Goal: Information Seeking & Learning: Learn about a topic

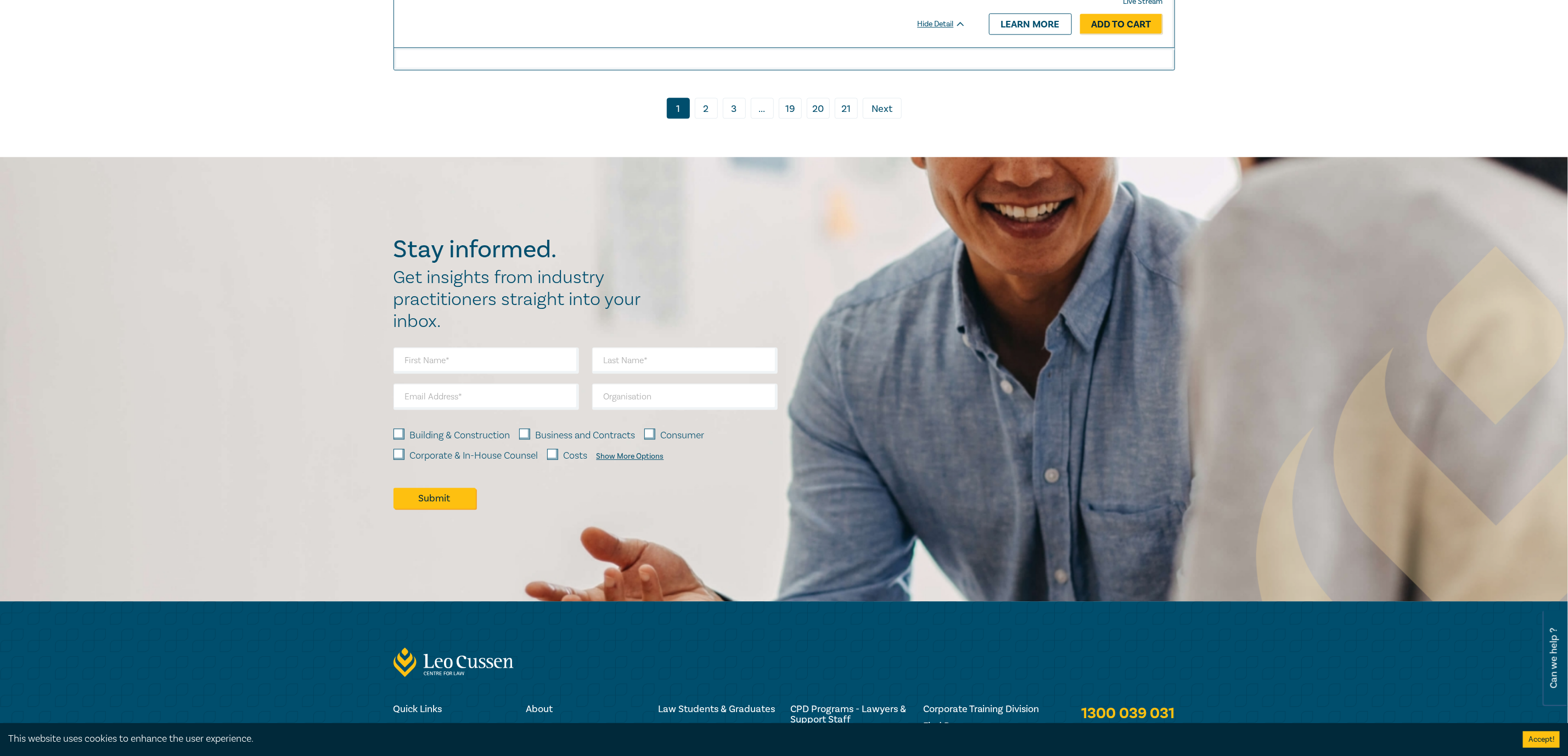
scroll to position [5095, 0]
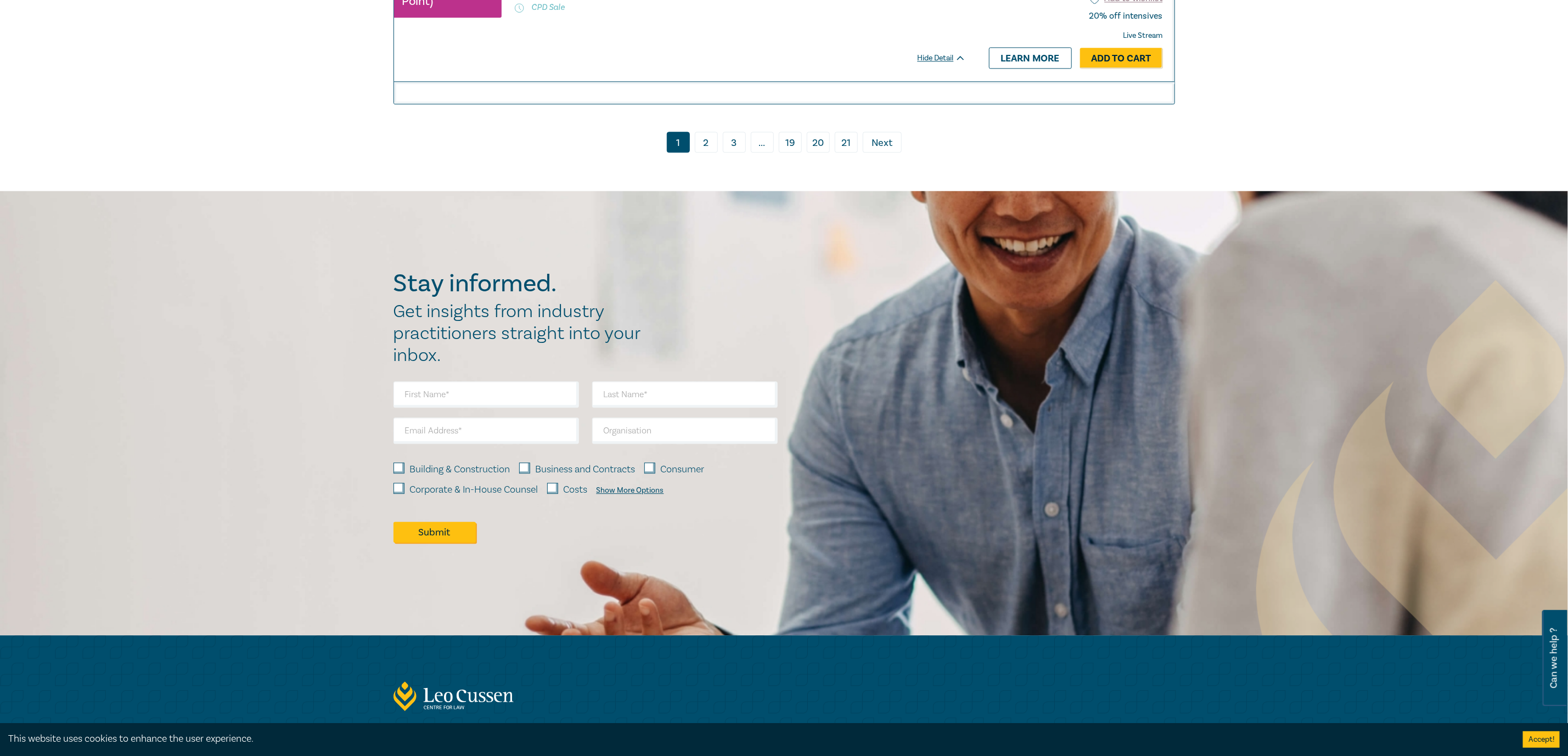
click at [851, 141] on link "21" at bounding box center [846, 142] width 23 height 21
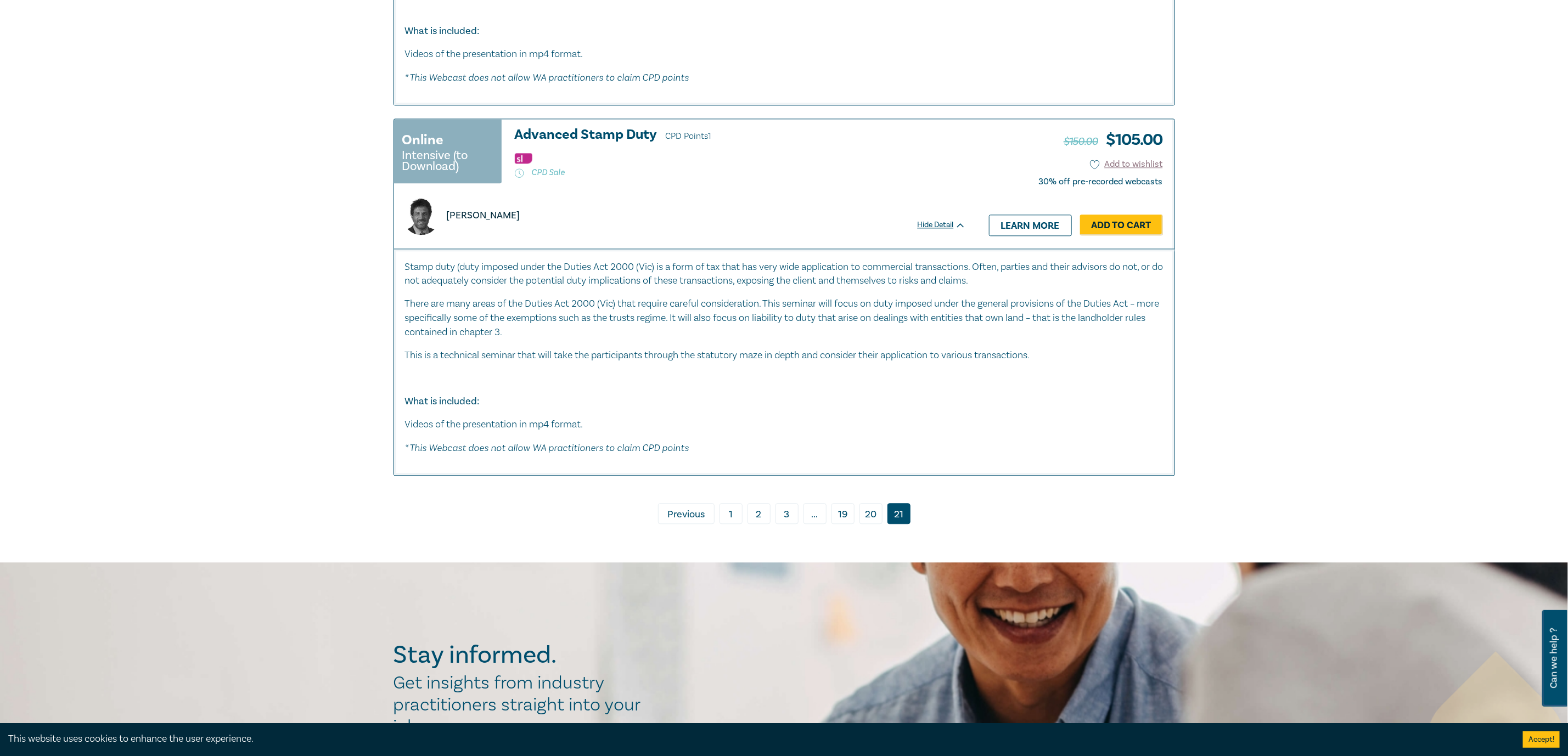
scroll to position [2058, 0]
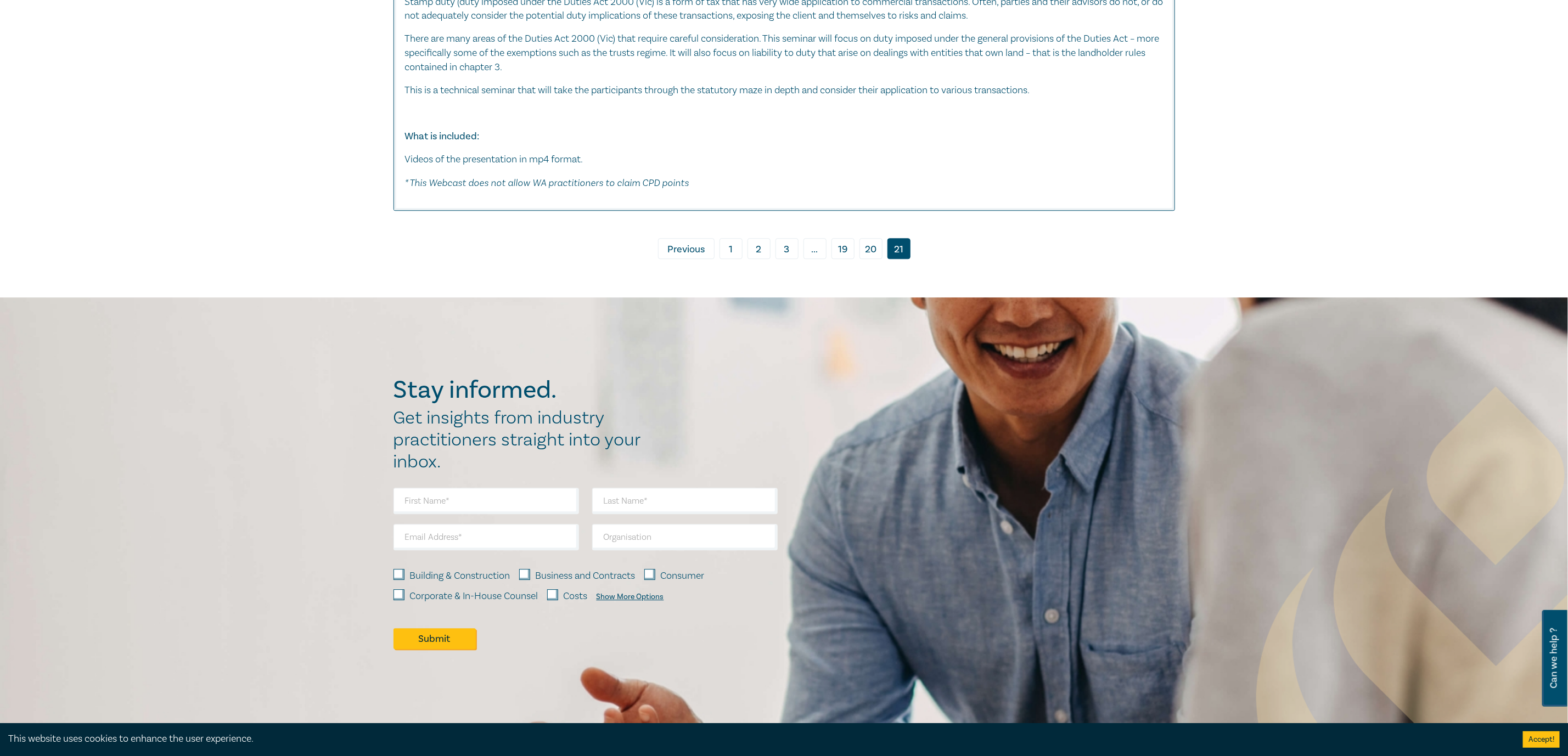
click at [864, 251] on link "20" at bounding box center [871, 248] width 23 height 21
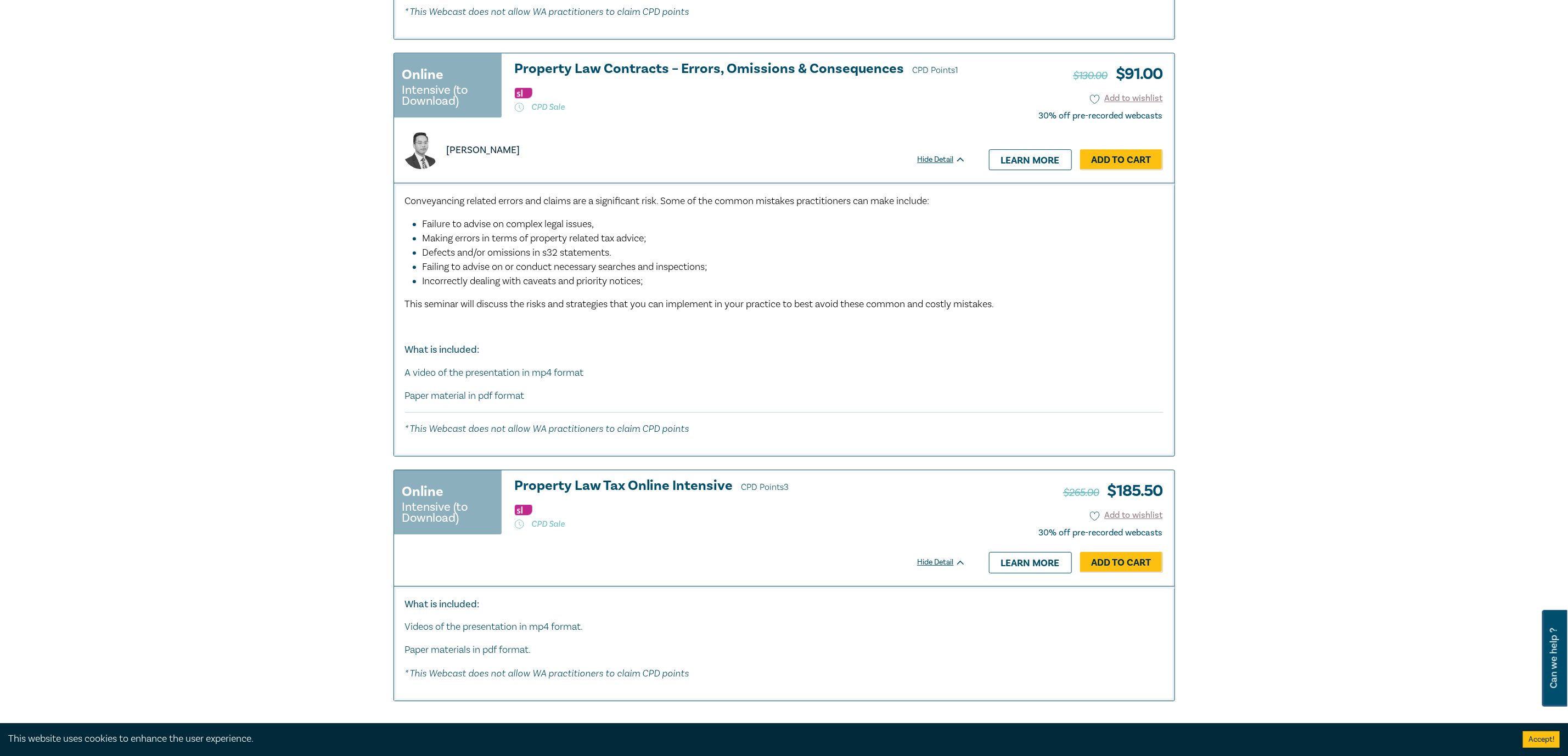
scroll to position [5845, 0]
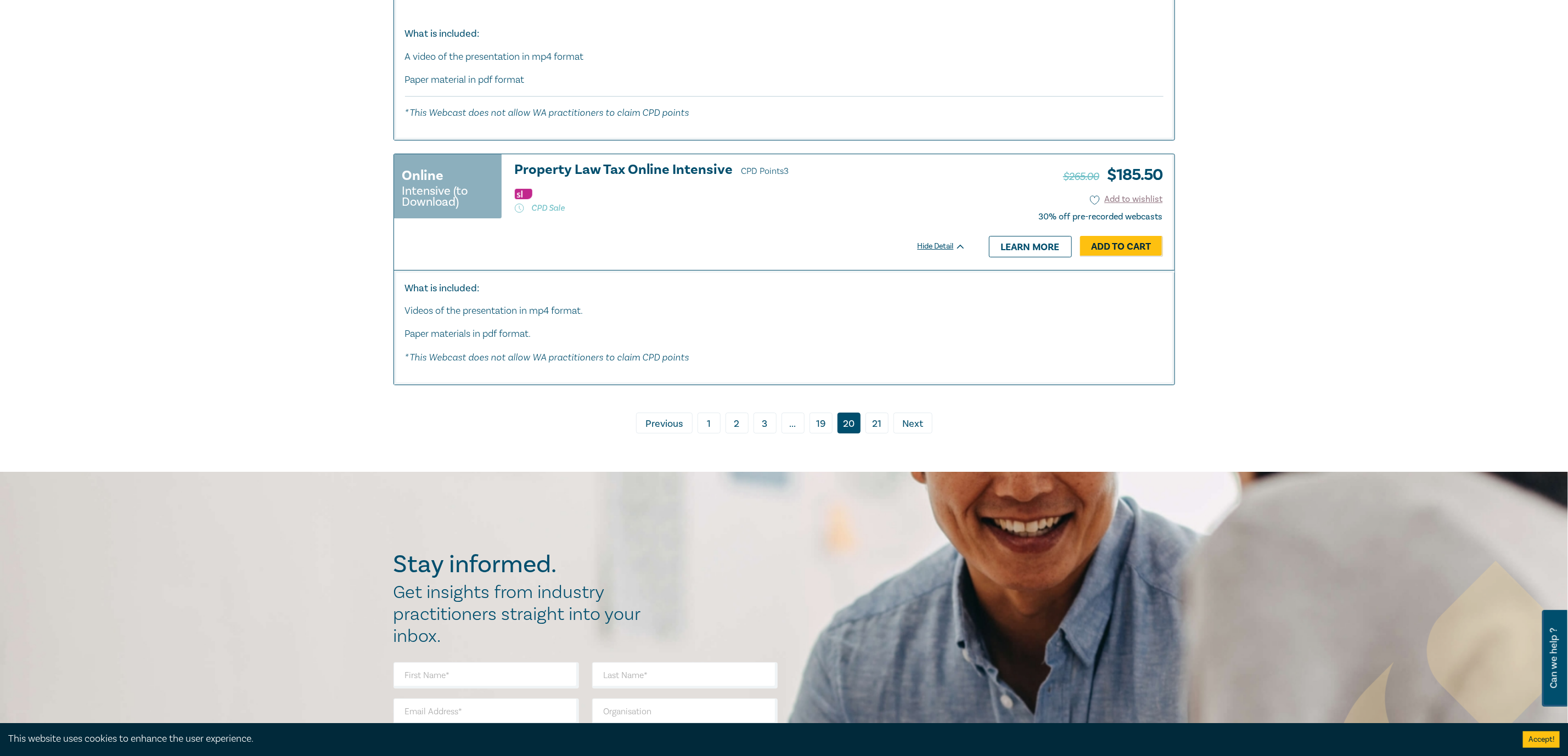
click at [827, 433] on link "19" at bounding box center [821, 423] width 23 height 21
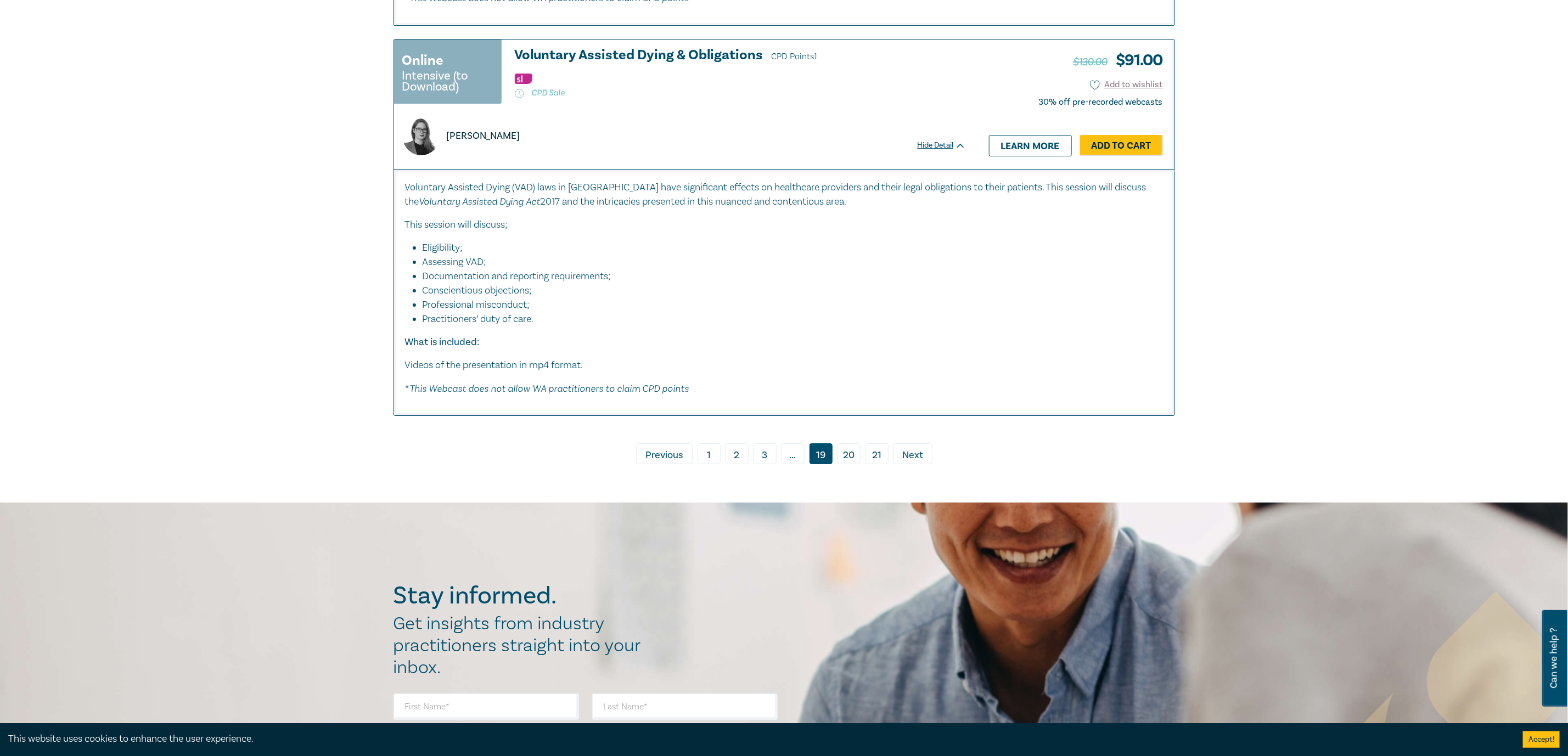
scroll to position [6092, 0]
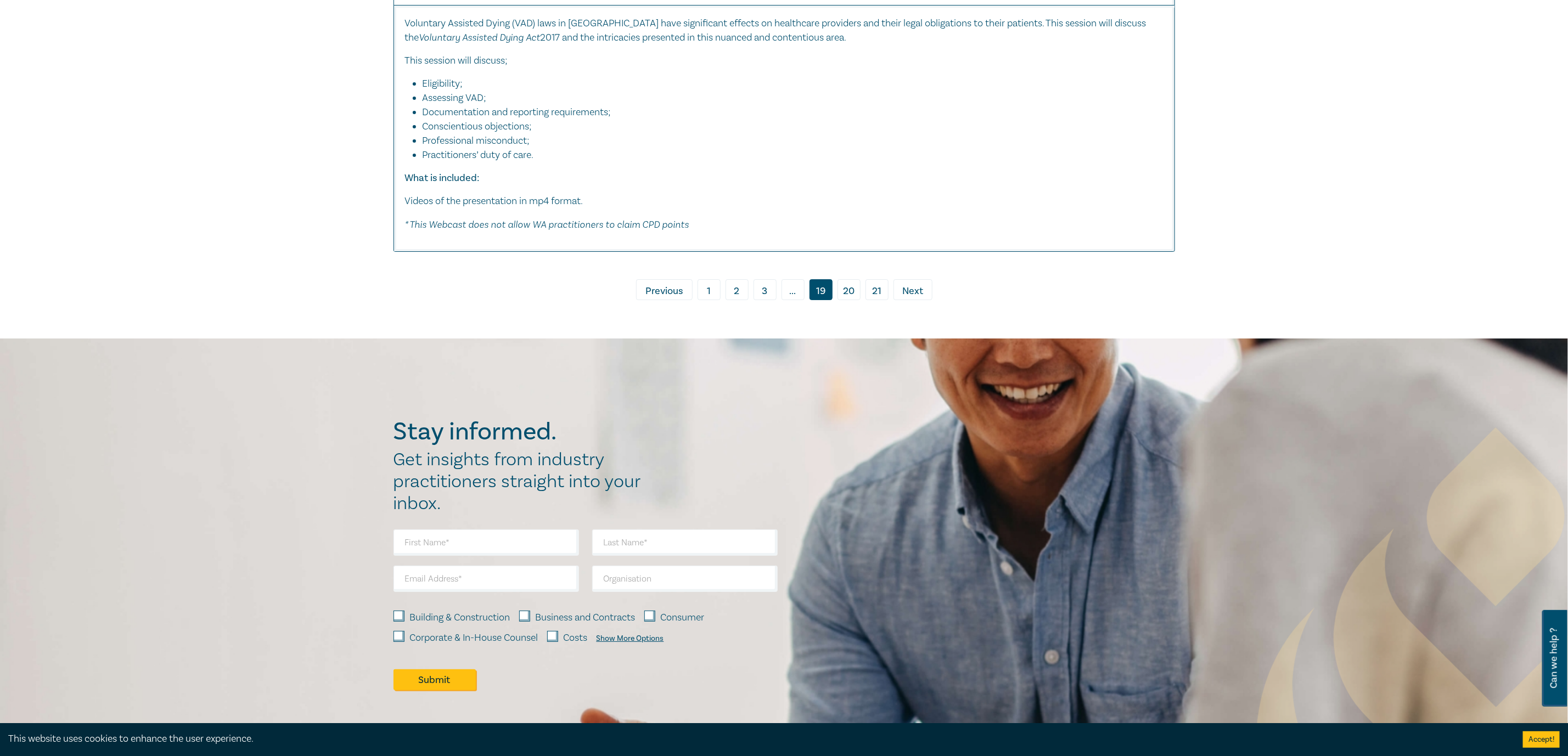
click at [667, 298] on span "Previous" at bounding box center [663, 291] width 37 height 14
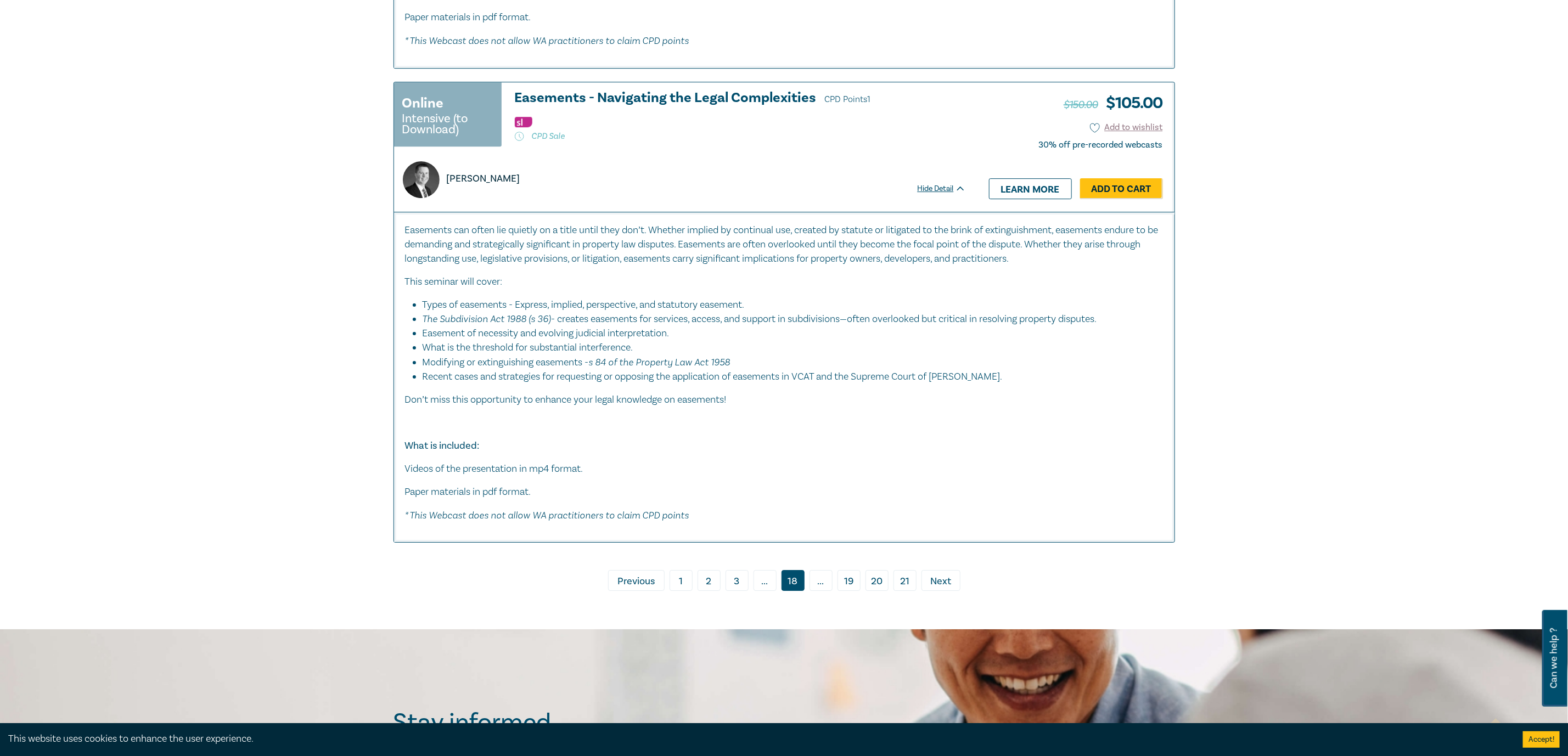
scroll to position [5763, 0]
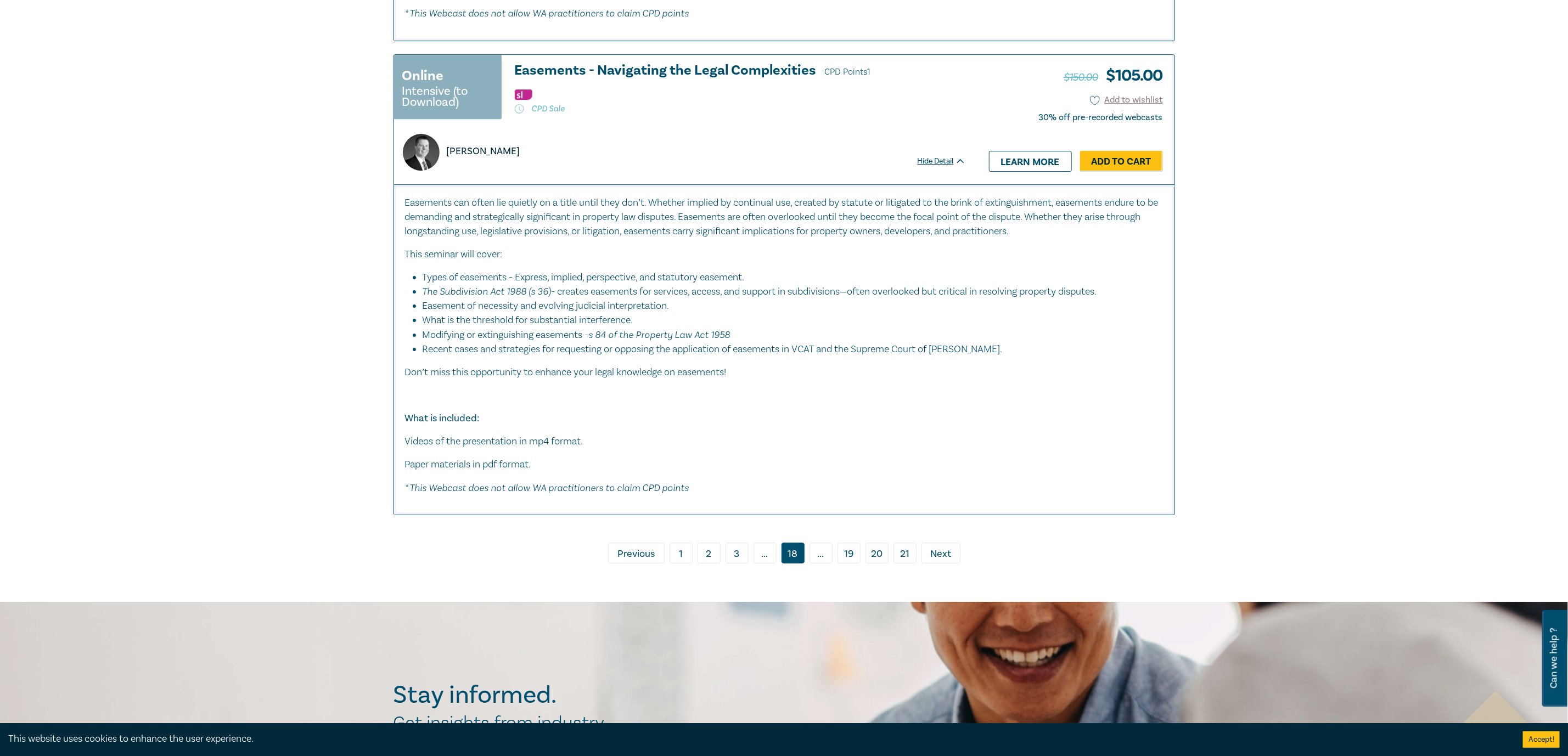
click at [623, 561] on span "Previous" at bounding box center [635, 554] width 37 height 14
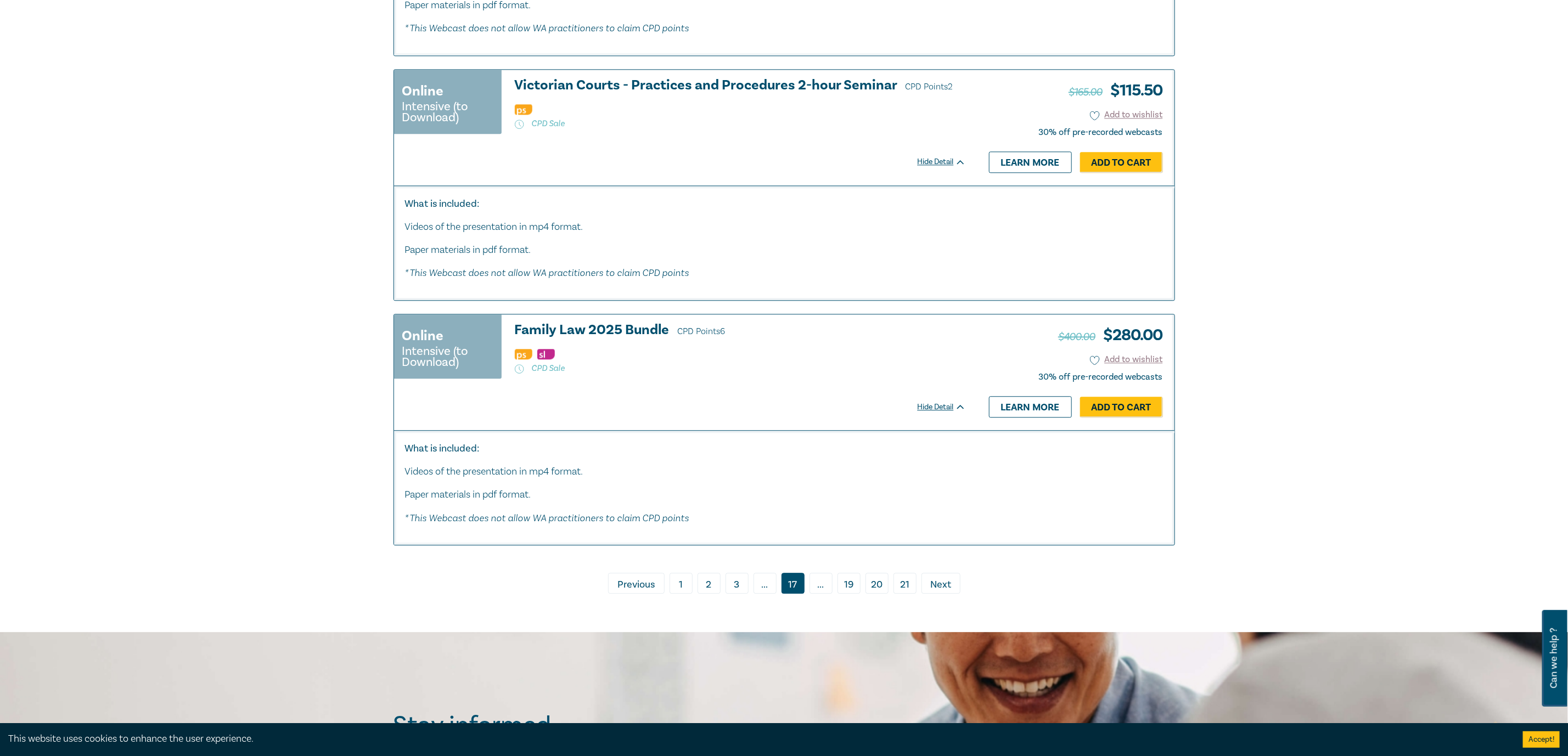
scroll to position [5187, 0]
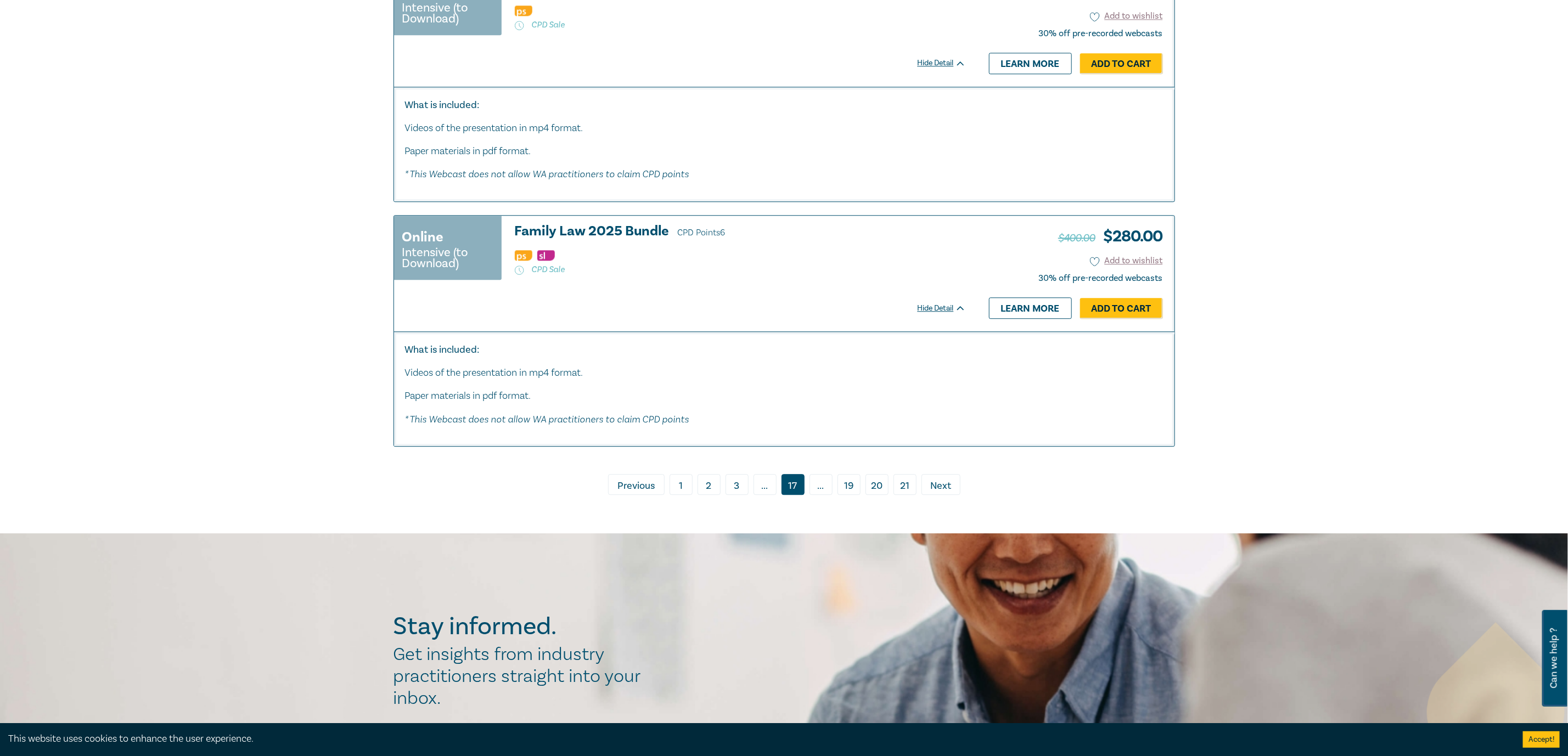
click at [629, 494] on span "Previous" at bounding box center [635, 486] width 37 height 14
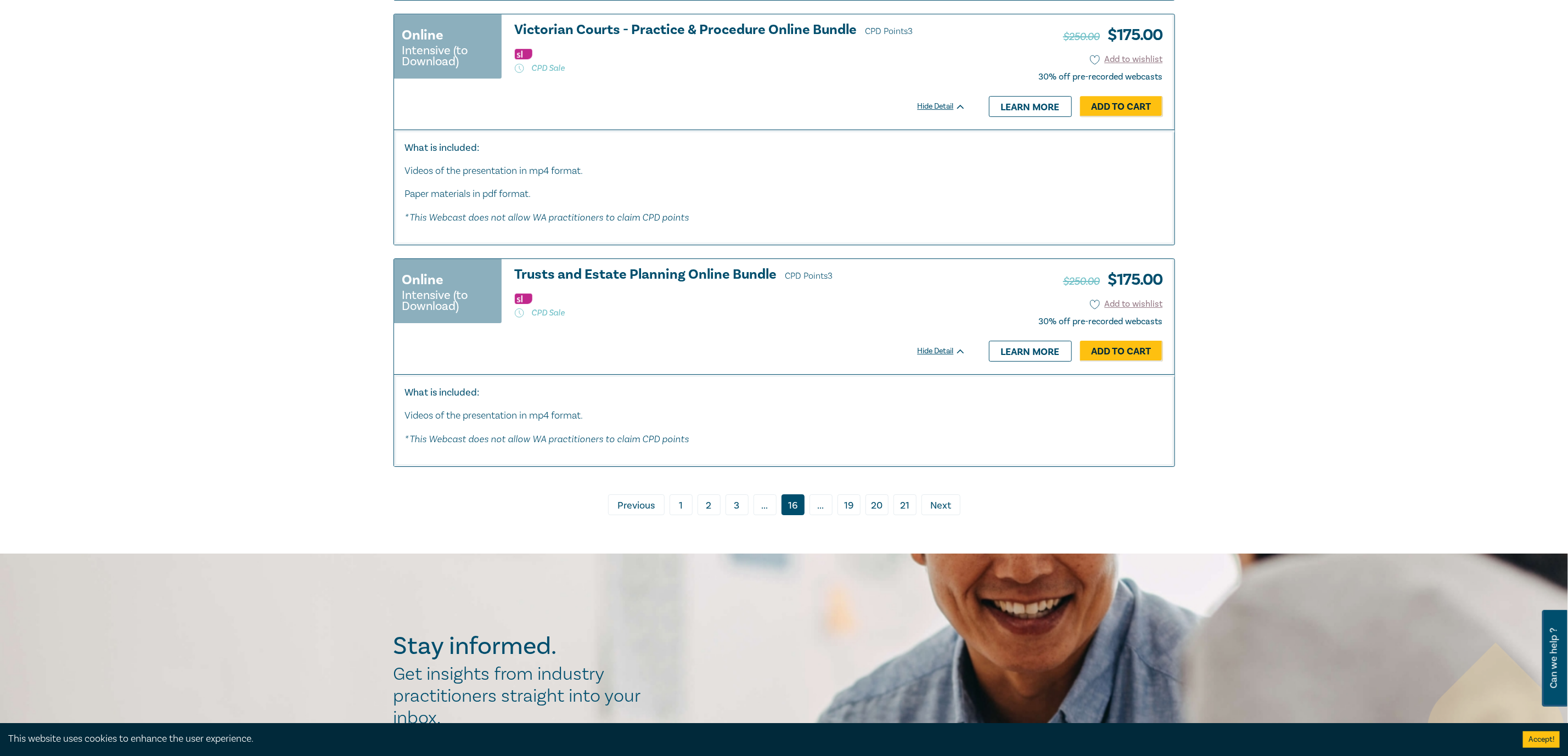
scroll to position [5763, 0]
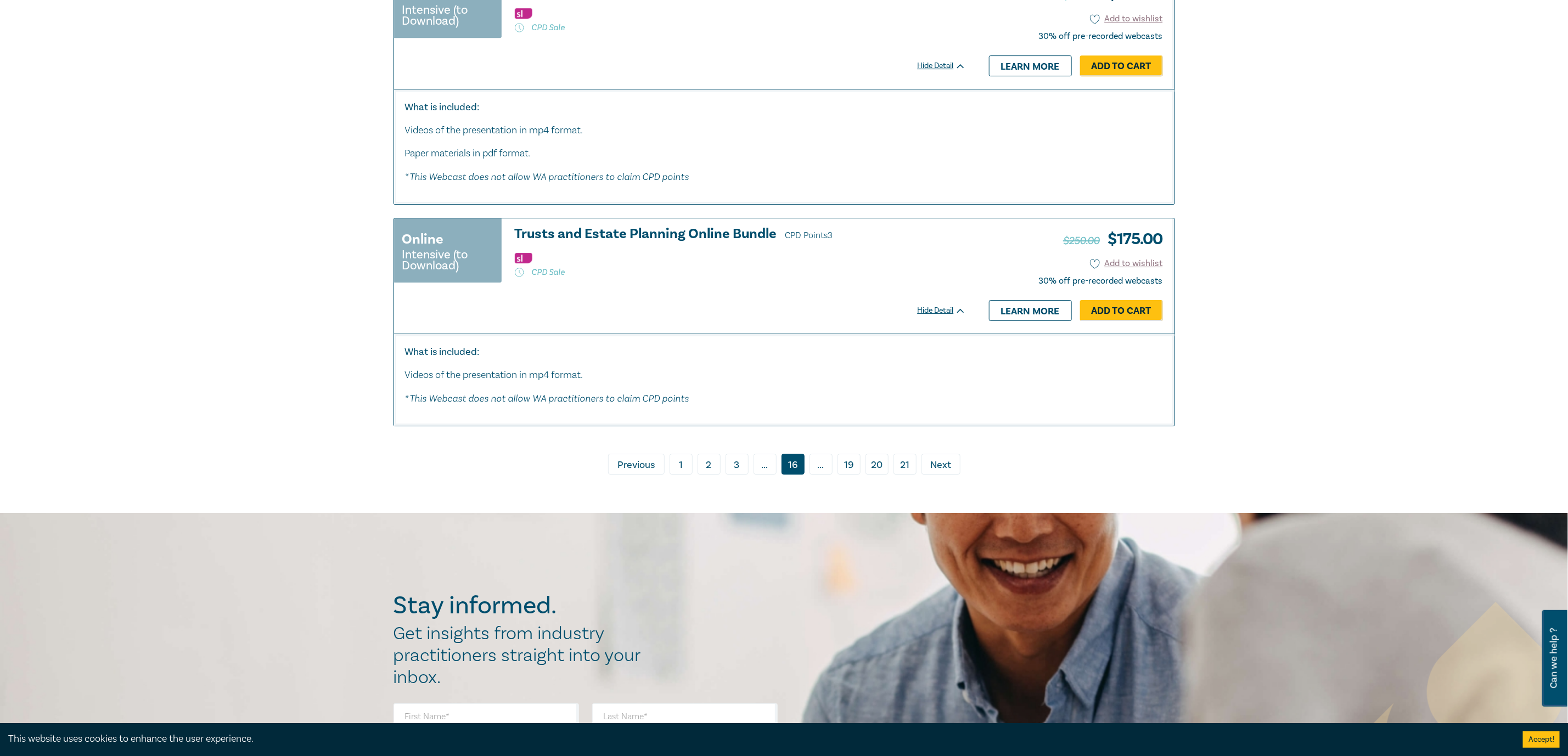
click at [621, 472] on span "Previous" at bounding box center [635, 465] width 37 height 14
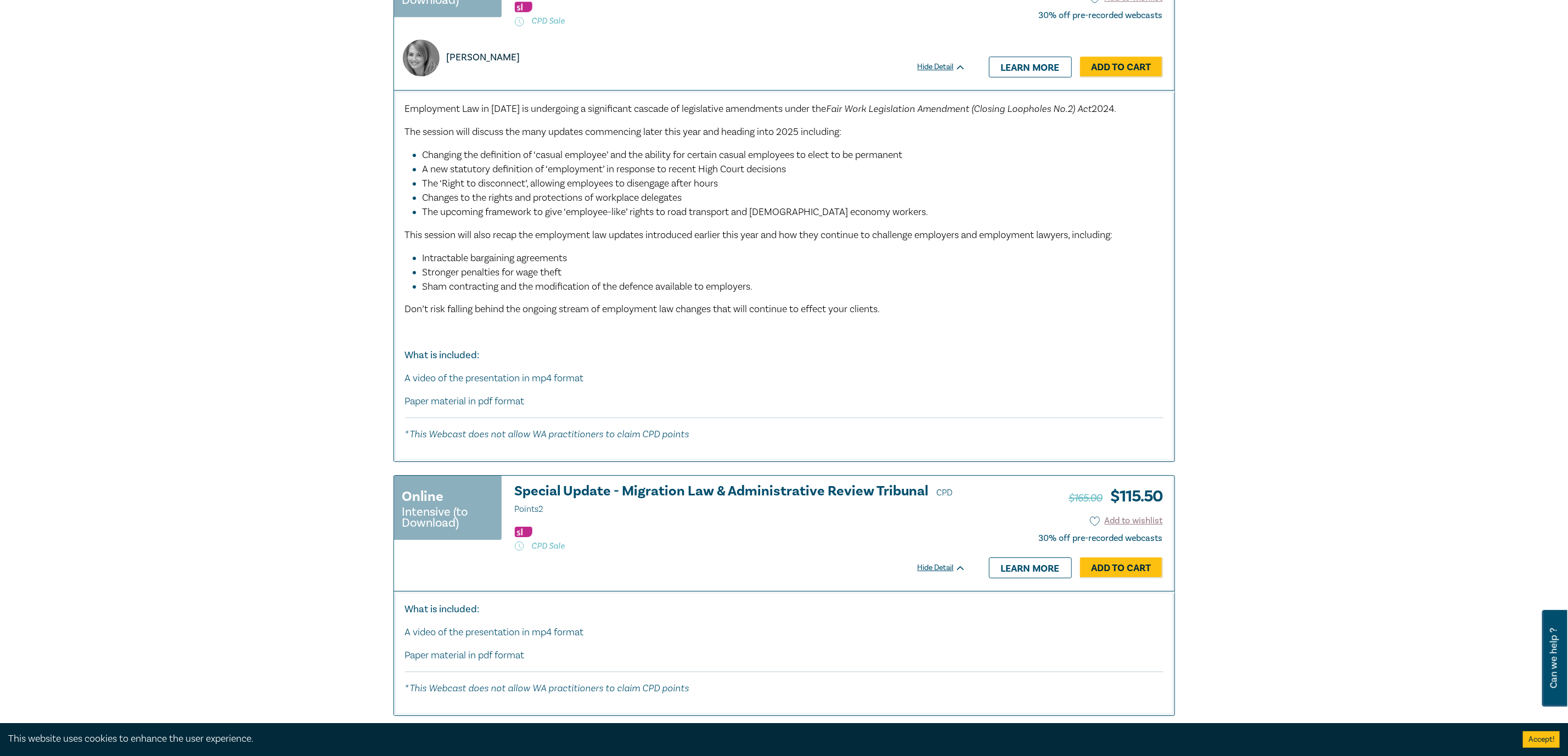
scroll to position [5845, 0]
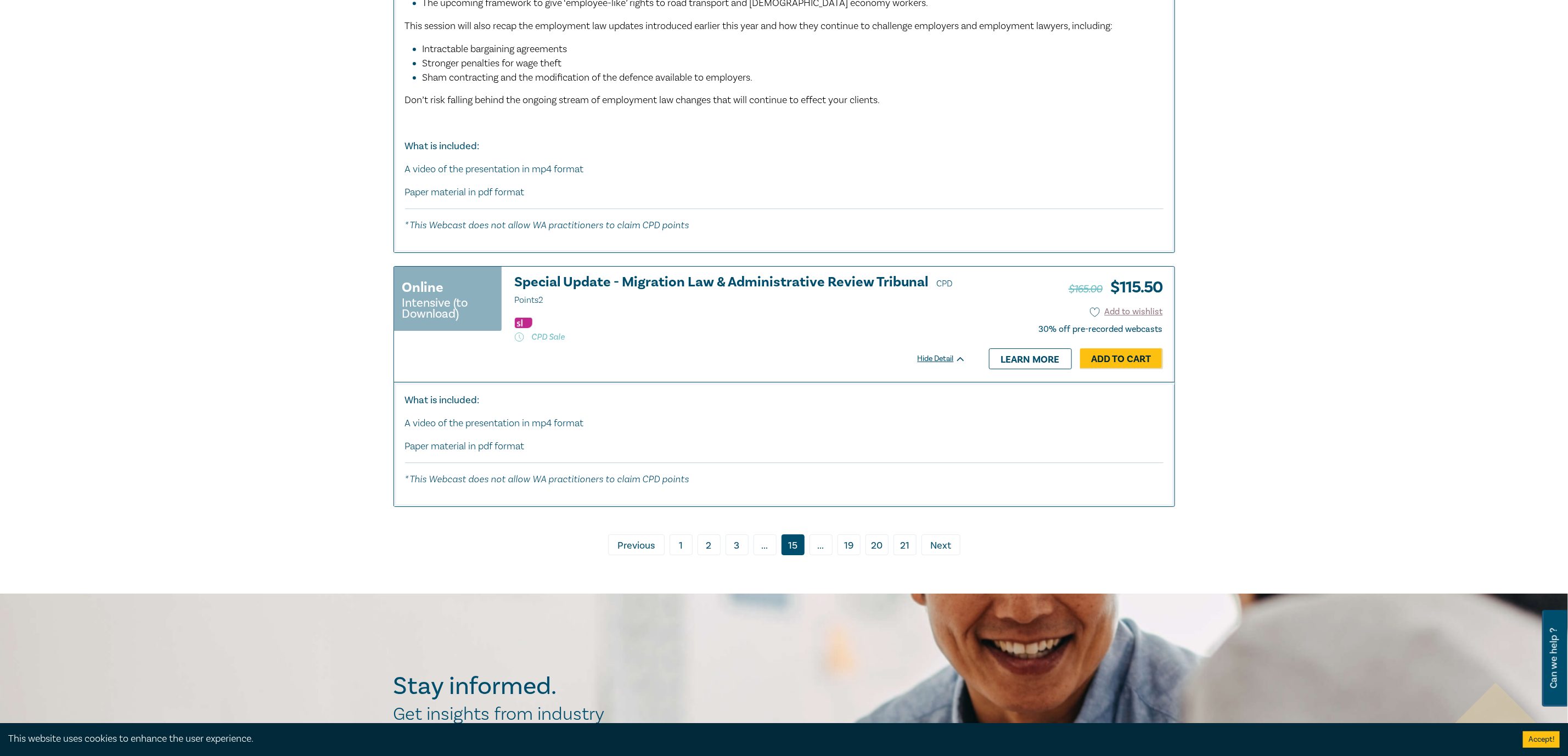
click at [617, 548] on link "‹ Previous" at bounding box center [636, 545] width 57 height 21
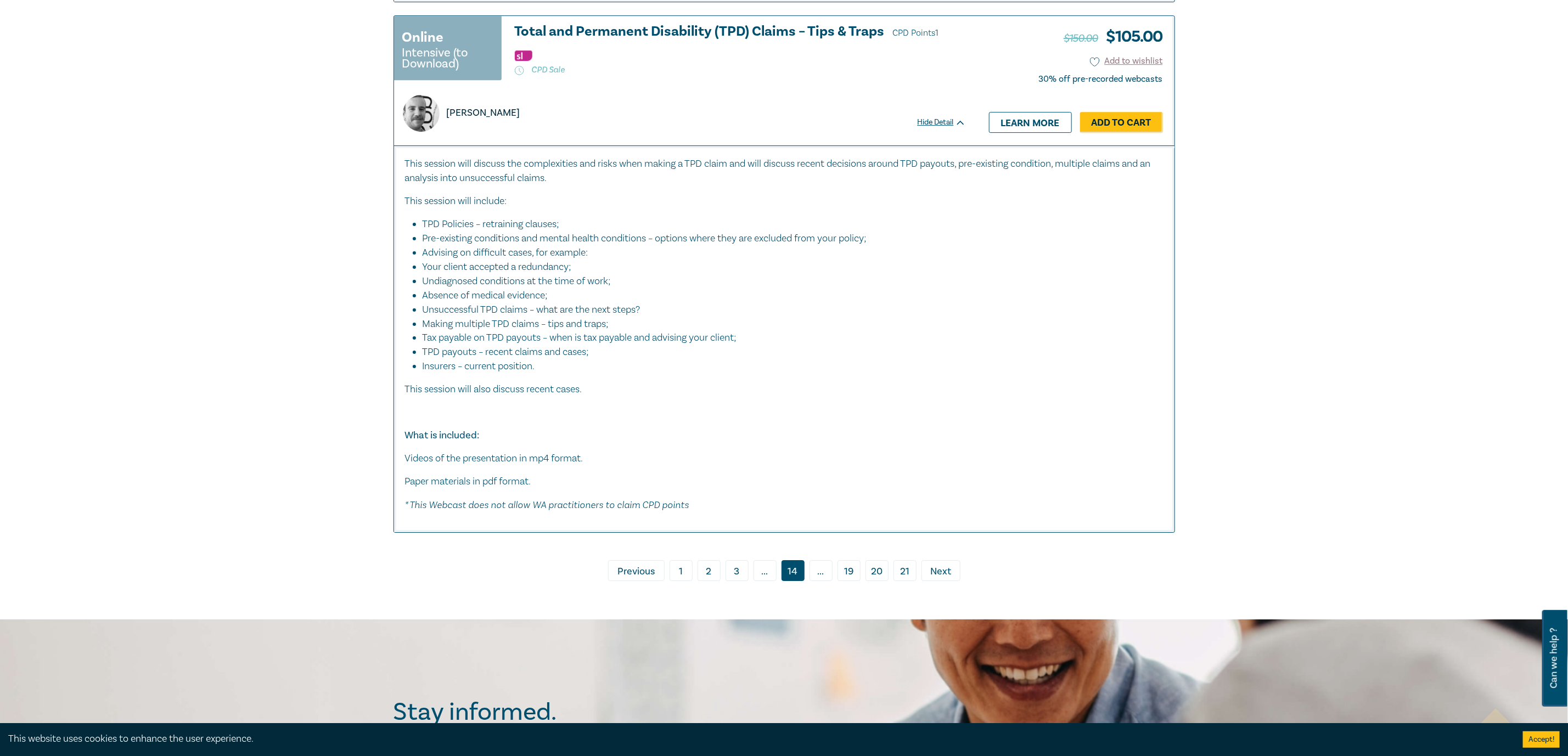
scroll to position [5763, 0]
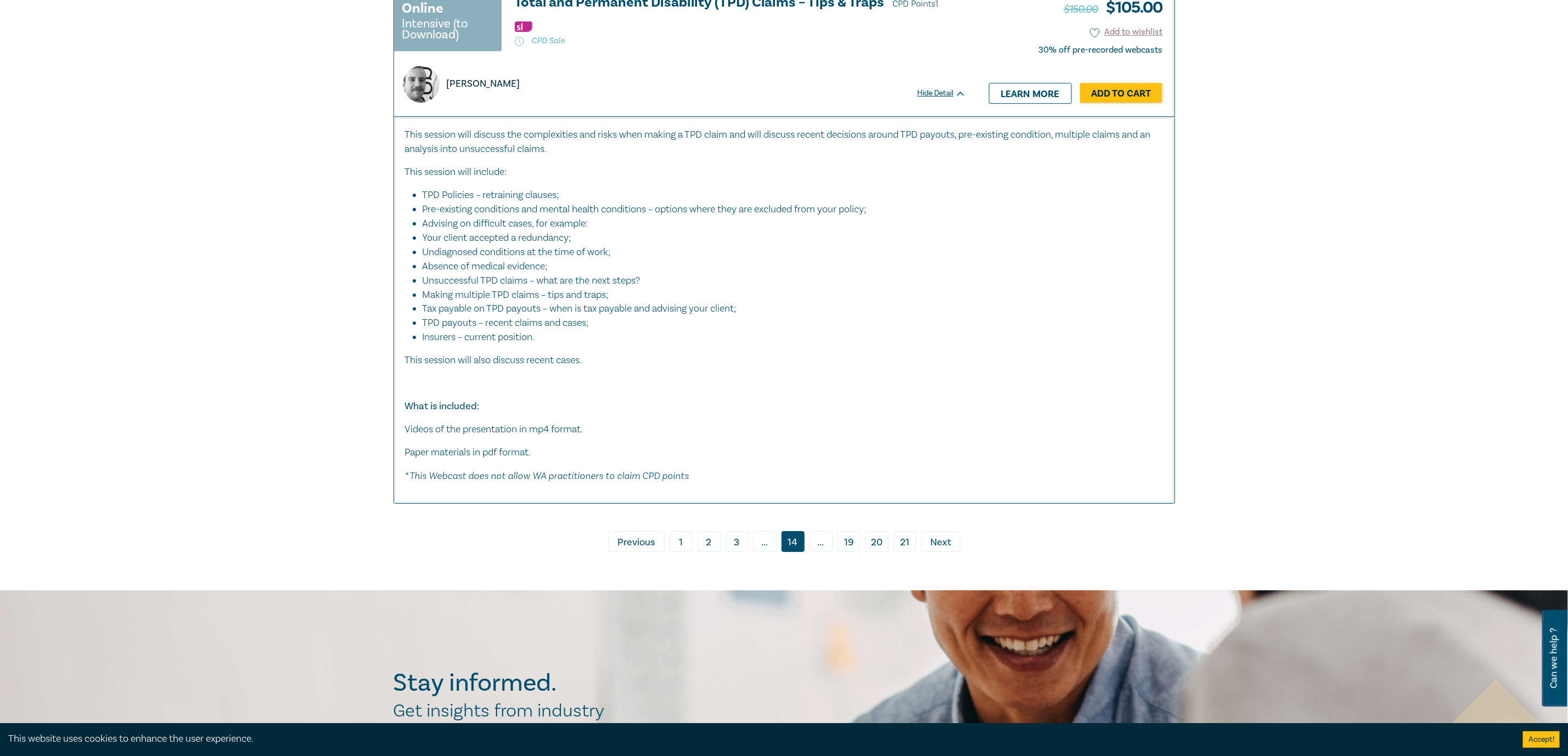
click at [637, 550] on span "Previous" at bounding box center [635, 542] width 37 height 14
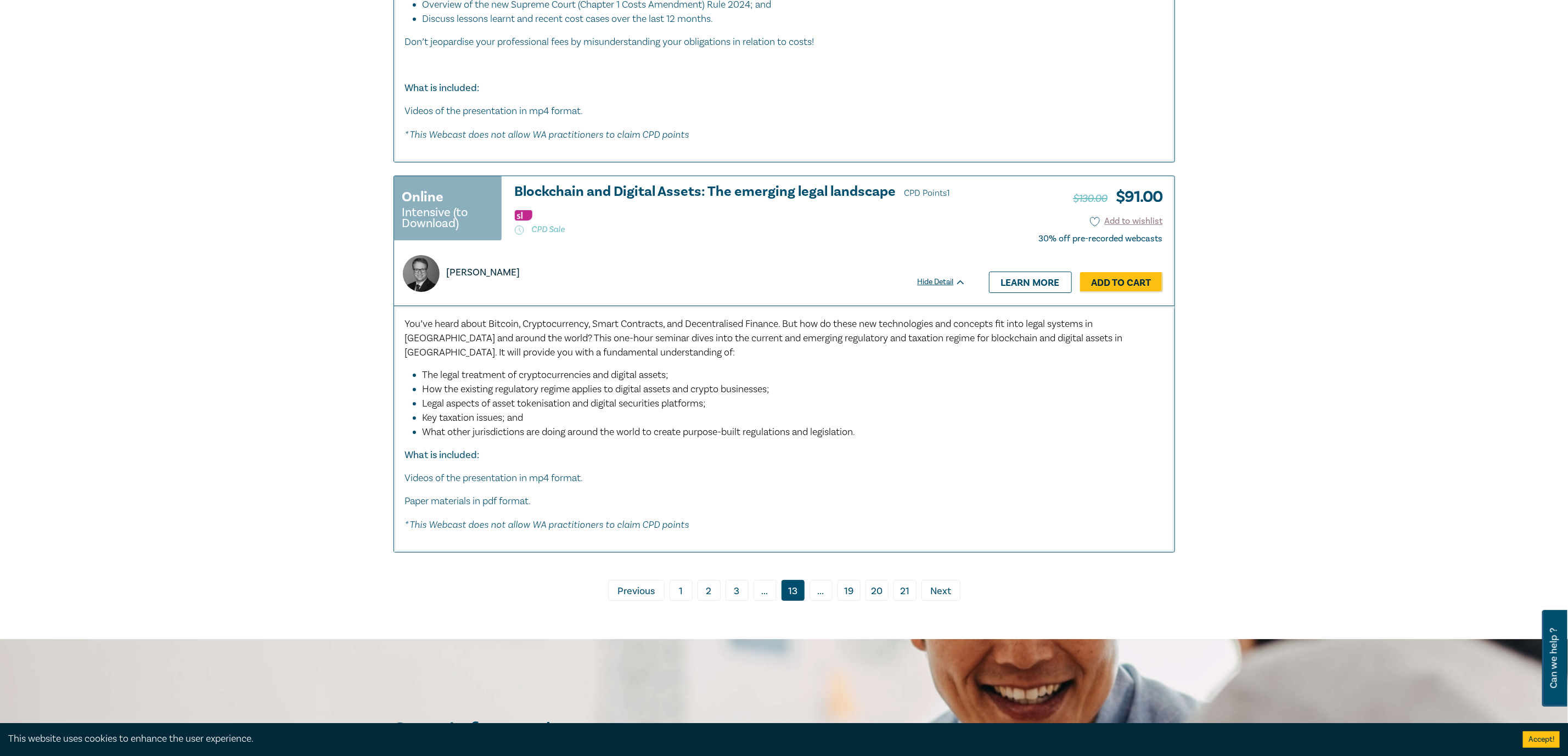
scroll to position [6175, 0]
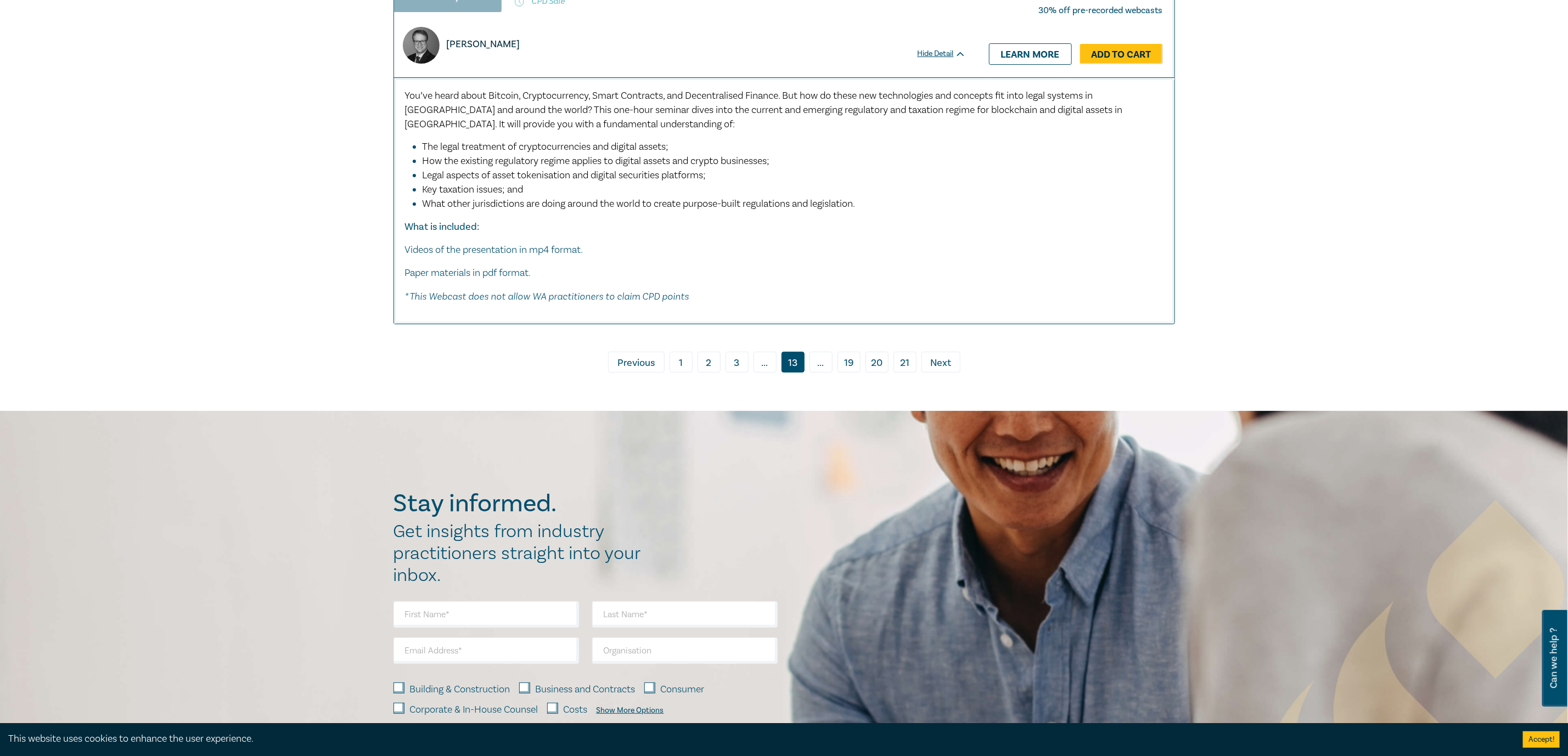
click at [628, 371] on span "Previous" at bounding box center [635, 363] width 37 height 14
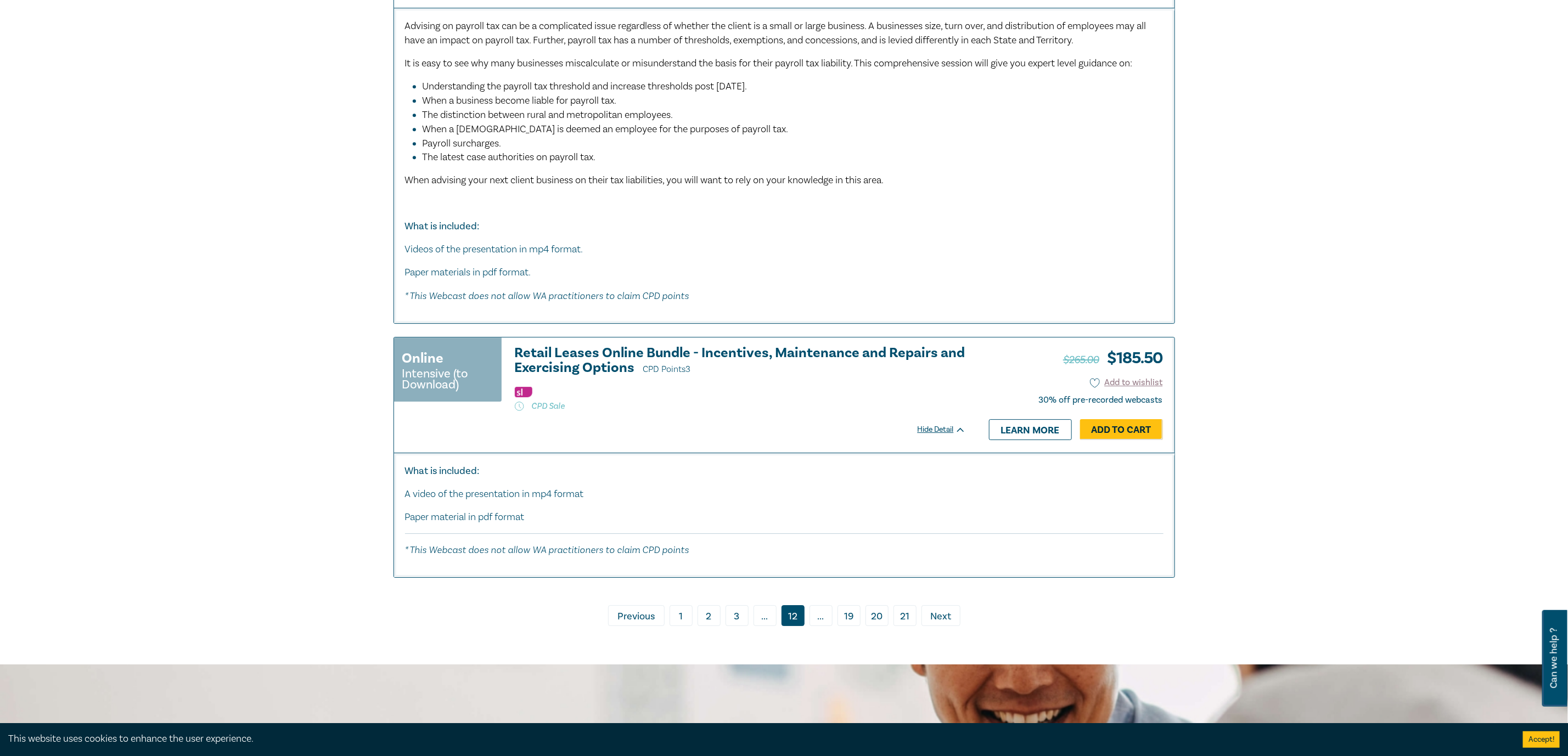
scroll to position [5680, 0]
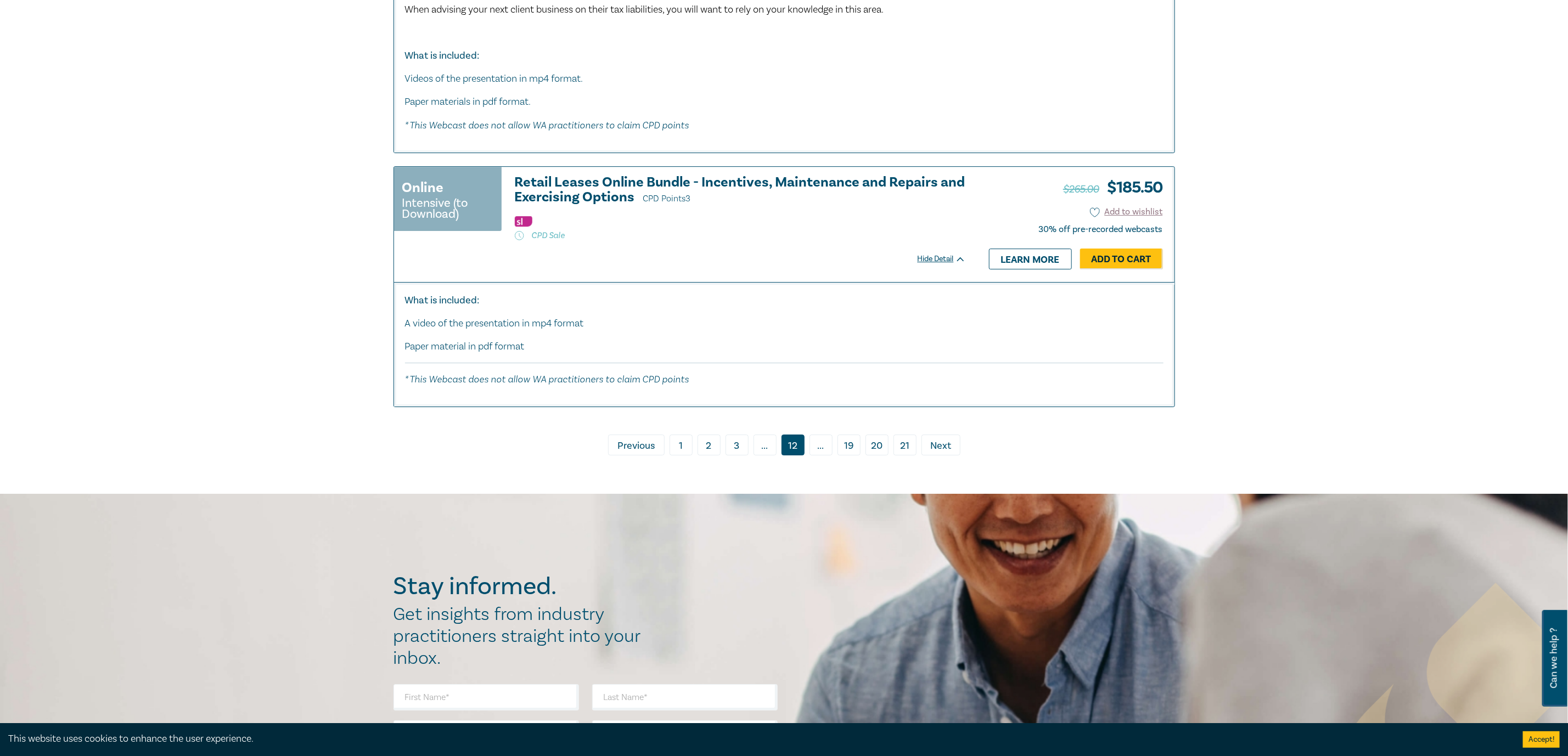
click at [634, 451] on span "Previous" at bounding box center [635, 446] width 37 height 14
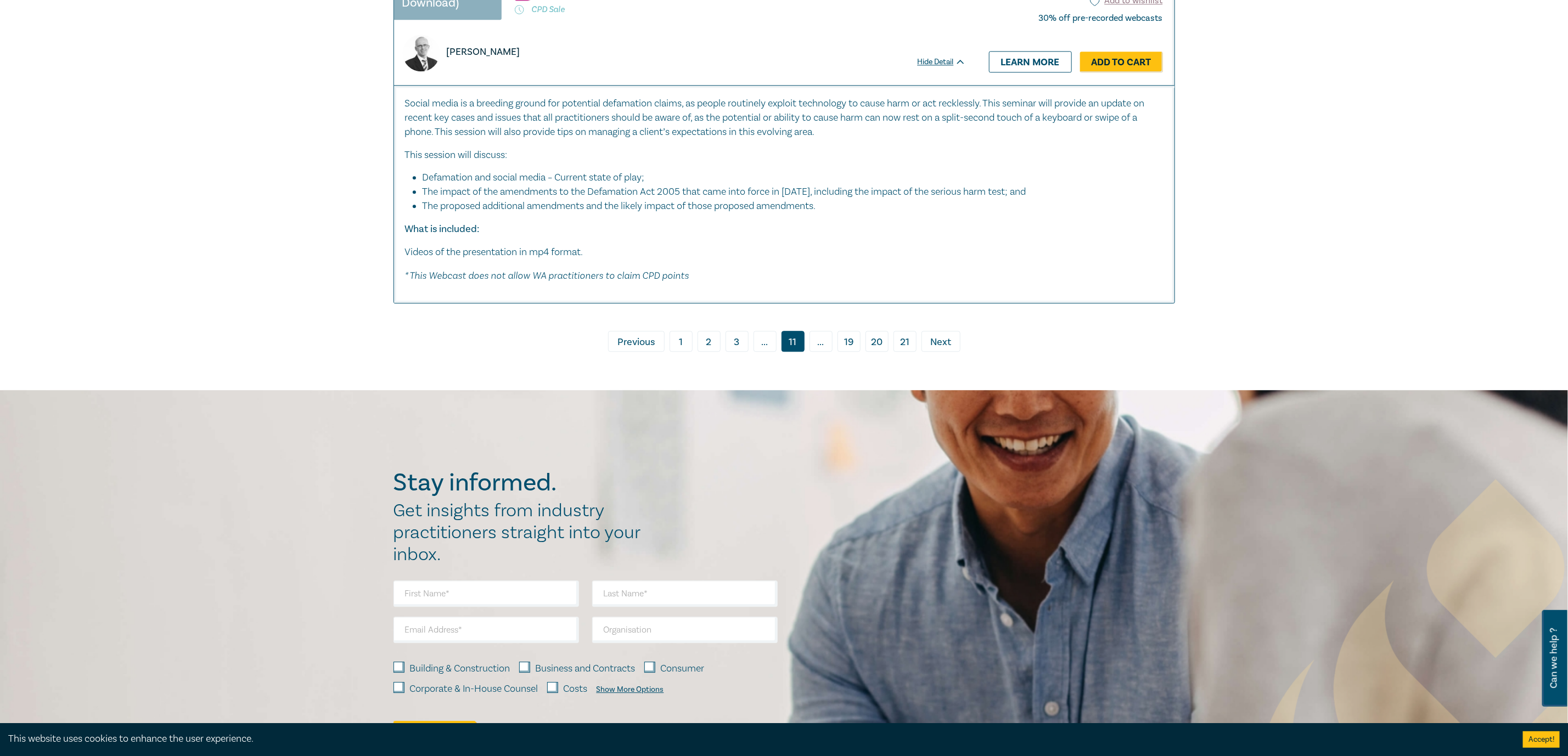
scroll to position [5187, 0]
click at [631, 344] on span "Previous" at bounding box center [635, 341] width 37 height 14
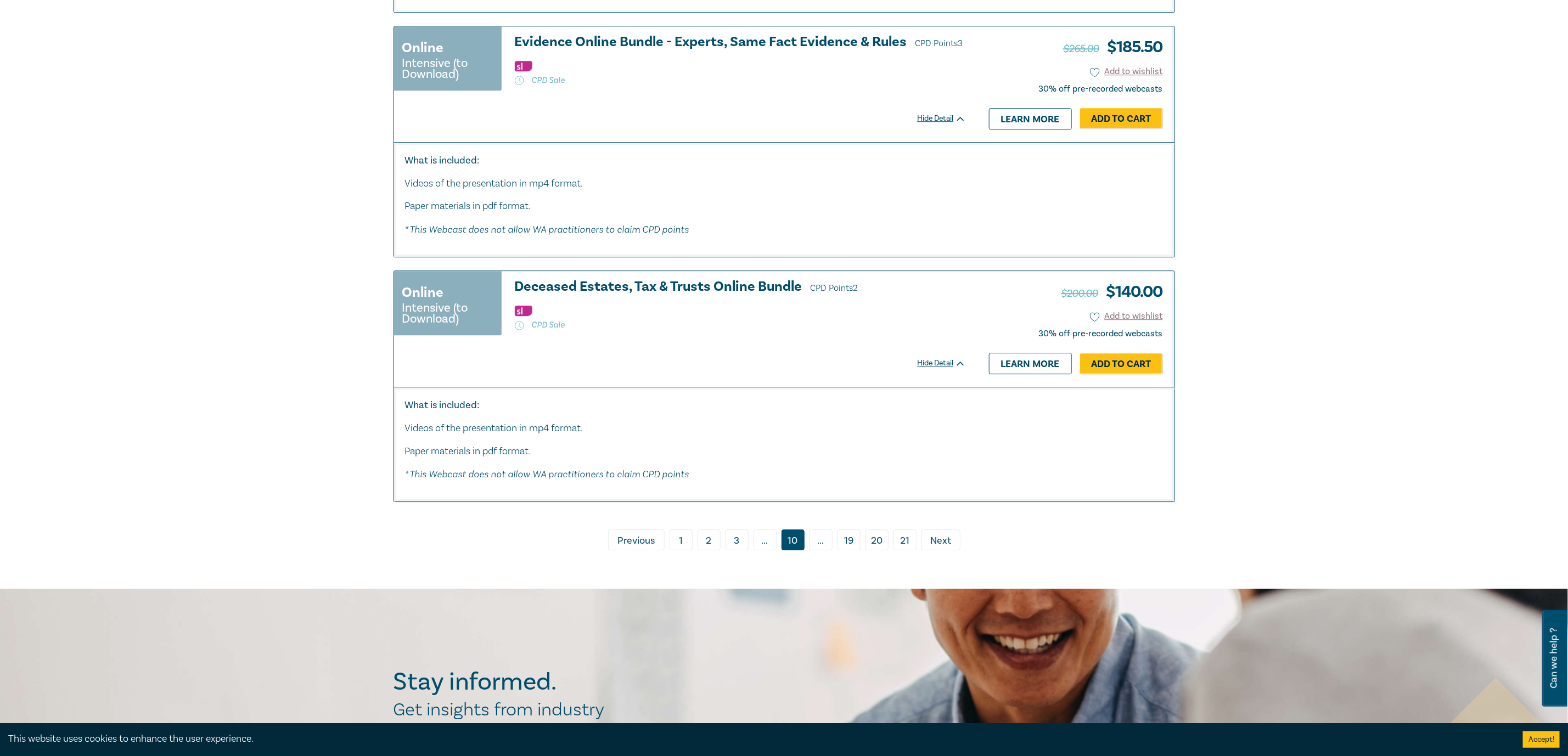
scroll to position [5598, 0]
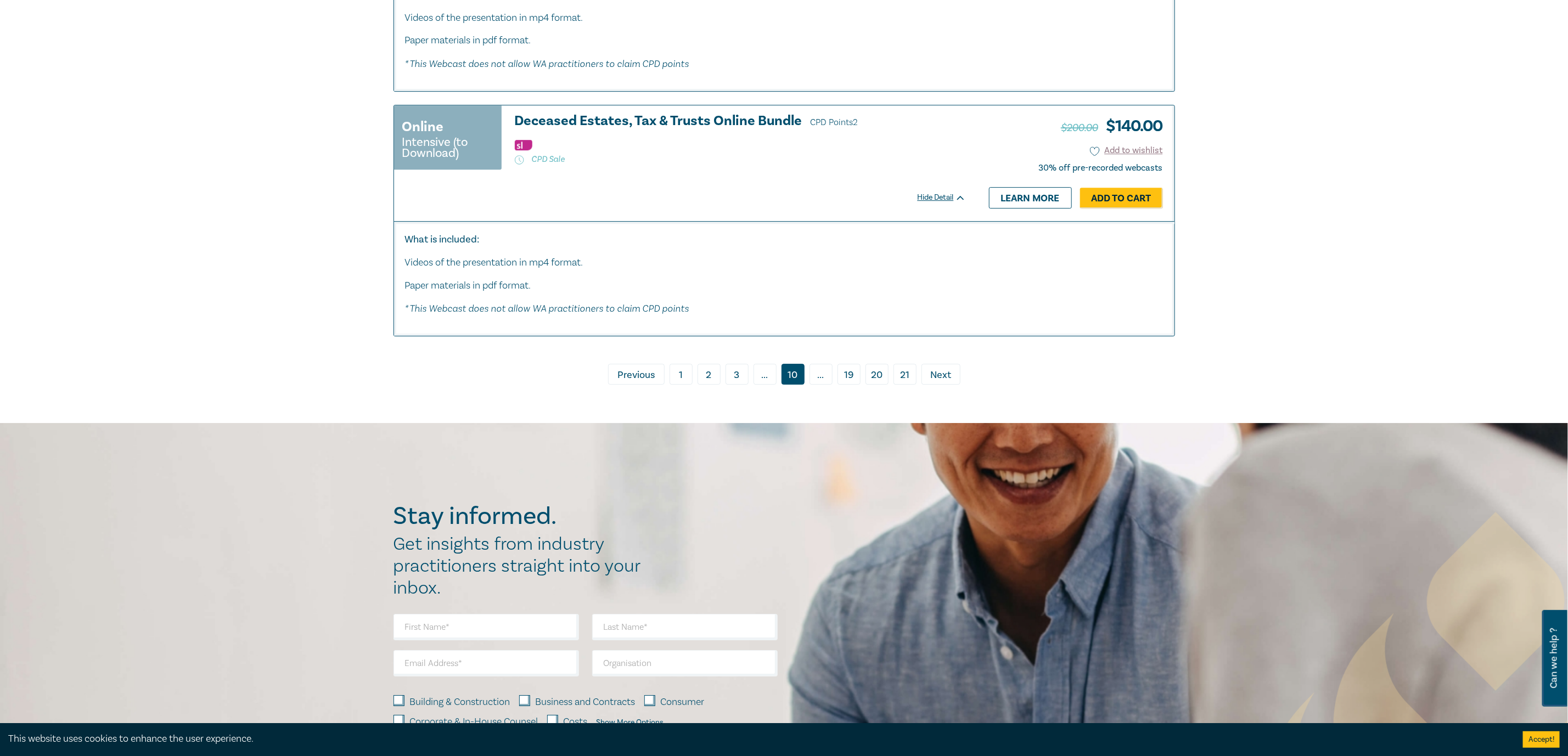
click at [639, 382] on span "Previous" at bounding box center [635, 375] width 37 height 14
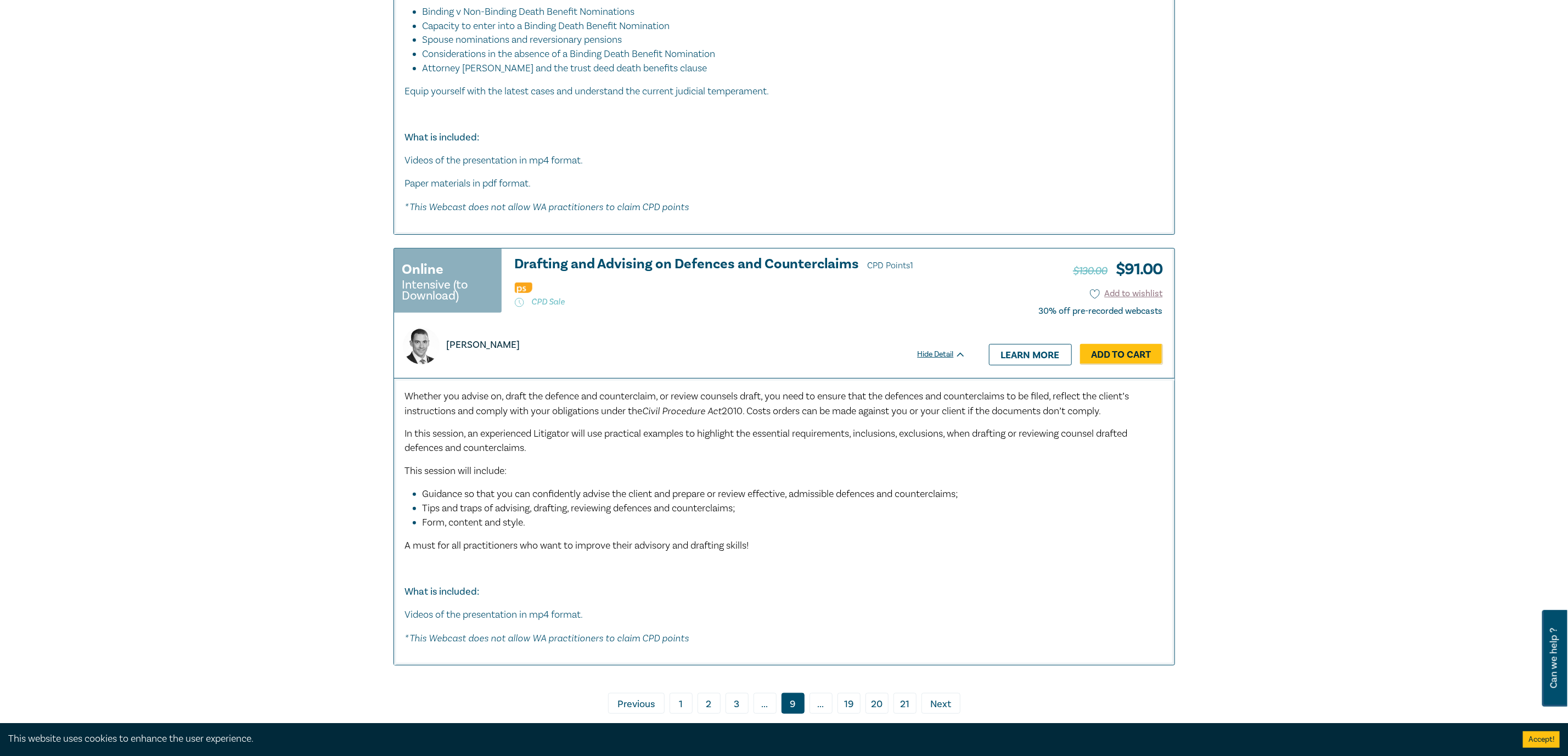
scroll to position [6750, 0]
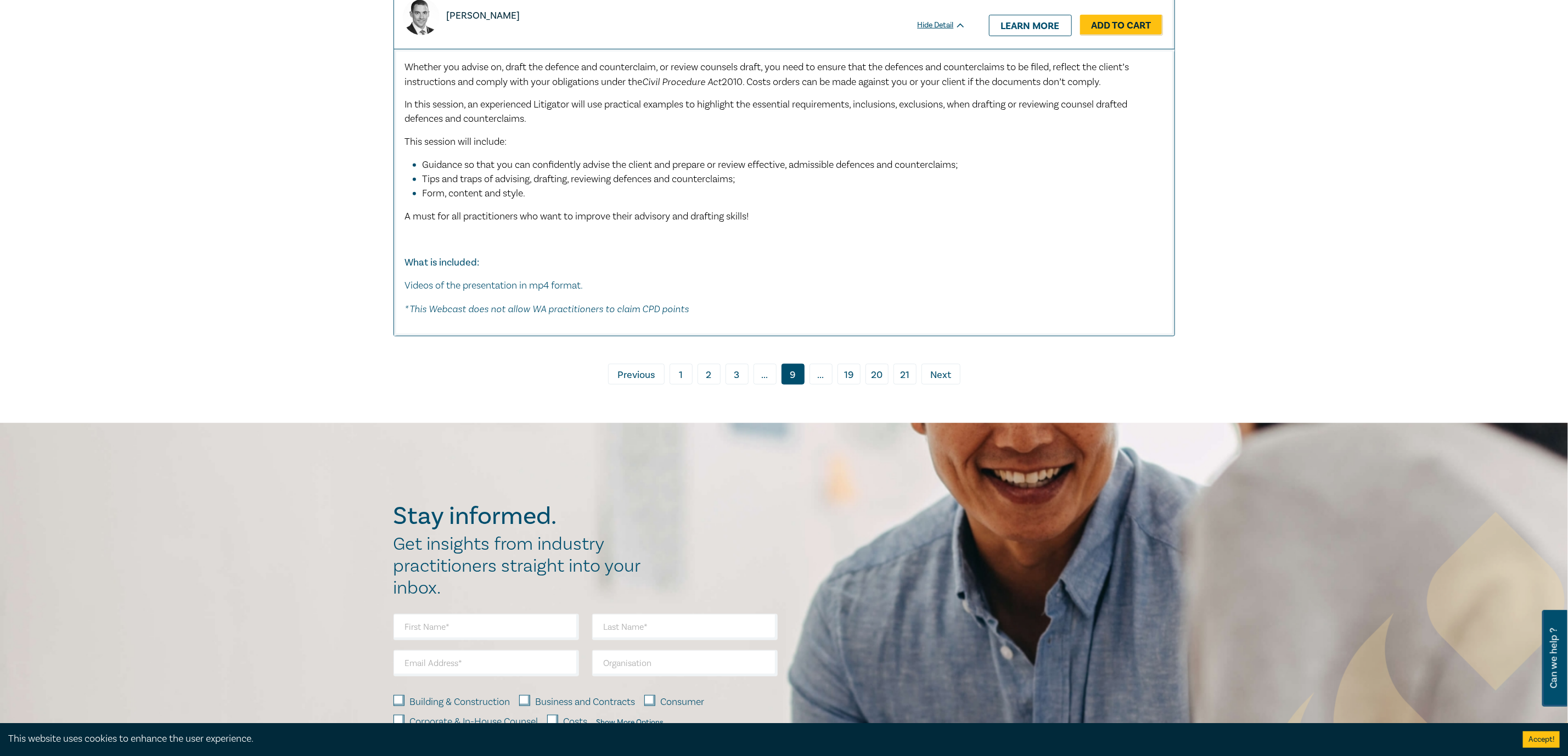
click at [631, 382] on span "Previous" at bounding box center [635, 375] width 37 height 14
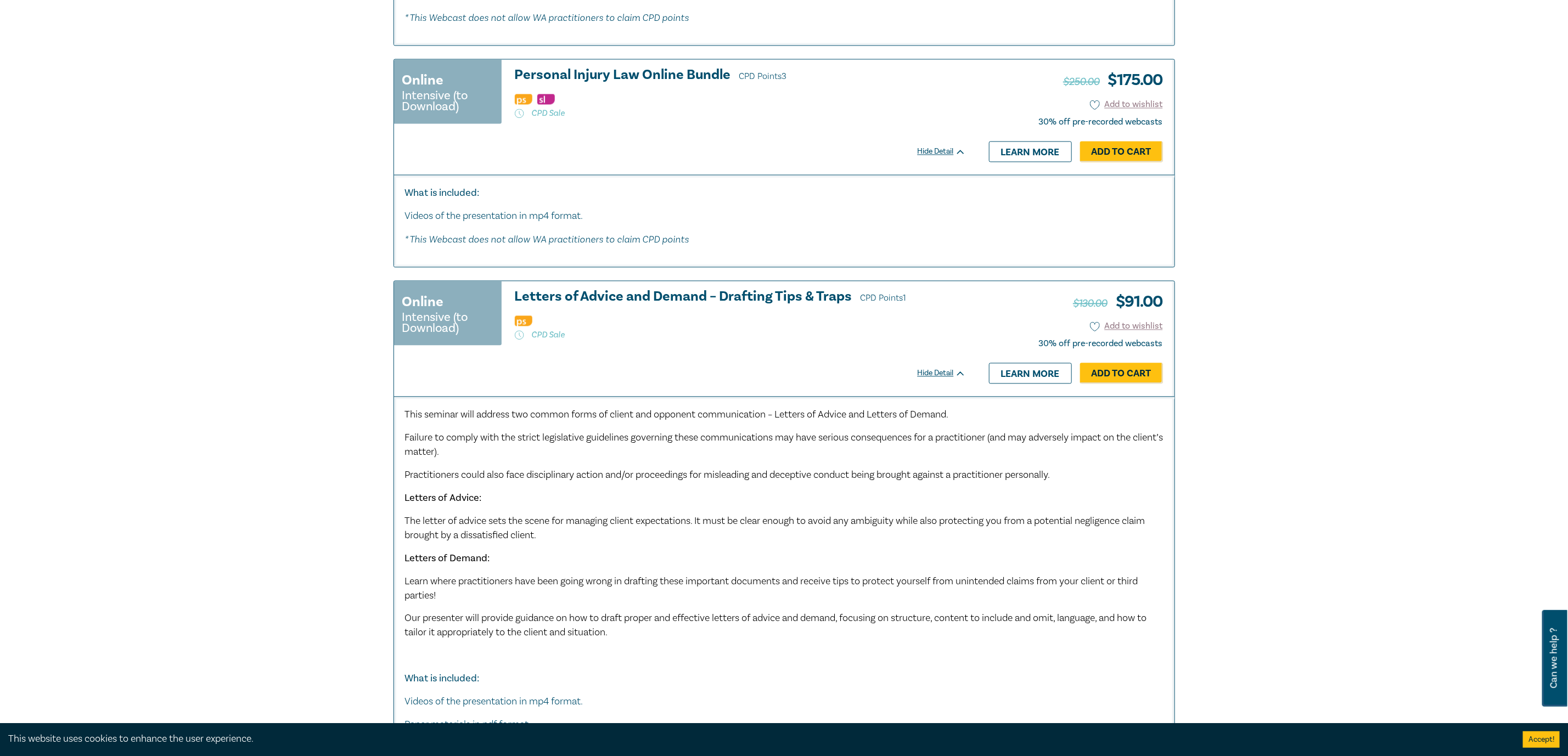
scroll to position [5022, 0]
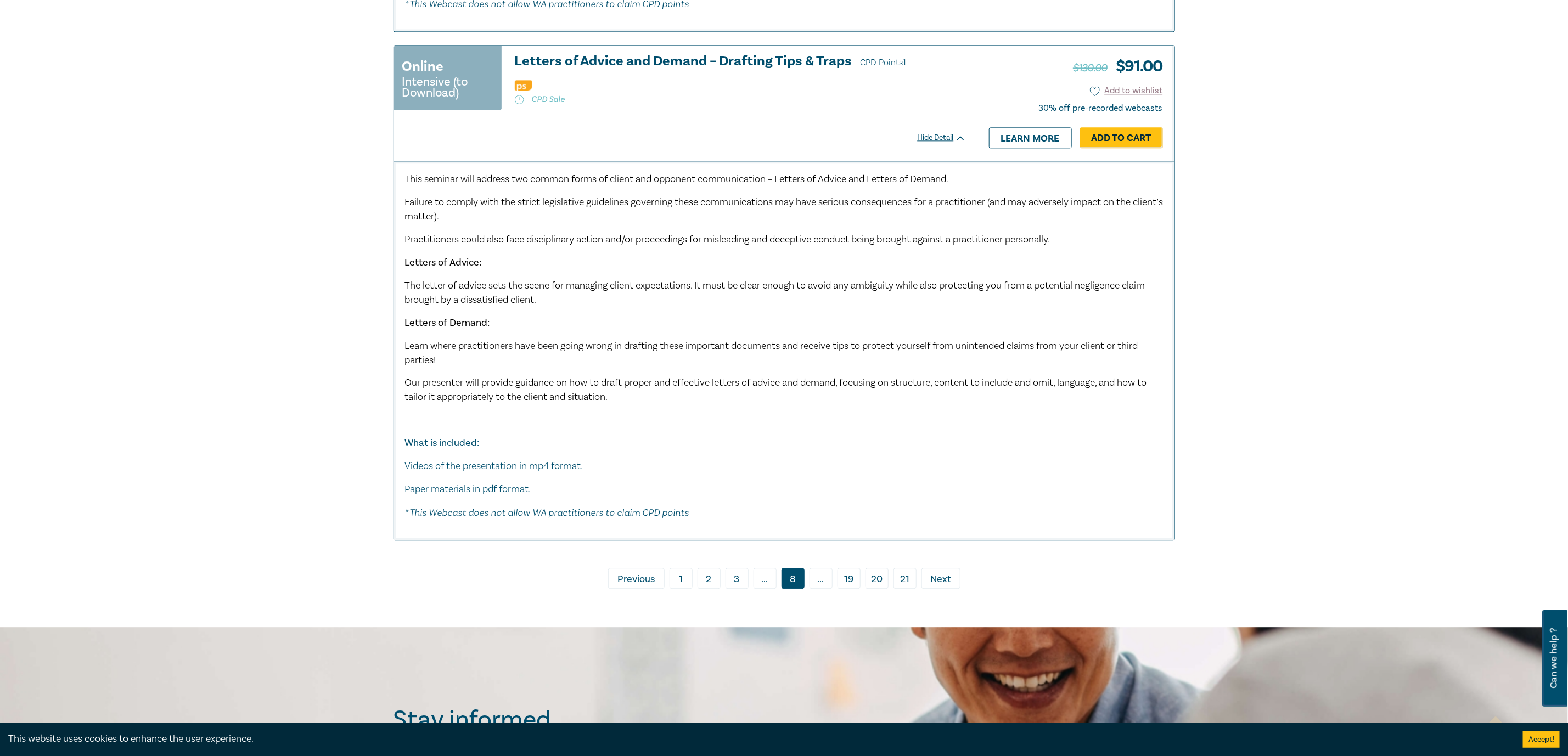
click at [631, 587] on span "Previous" at bounding box center [635, 579] width 37 height 14
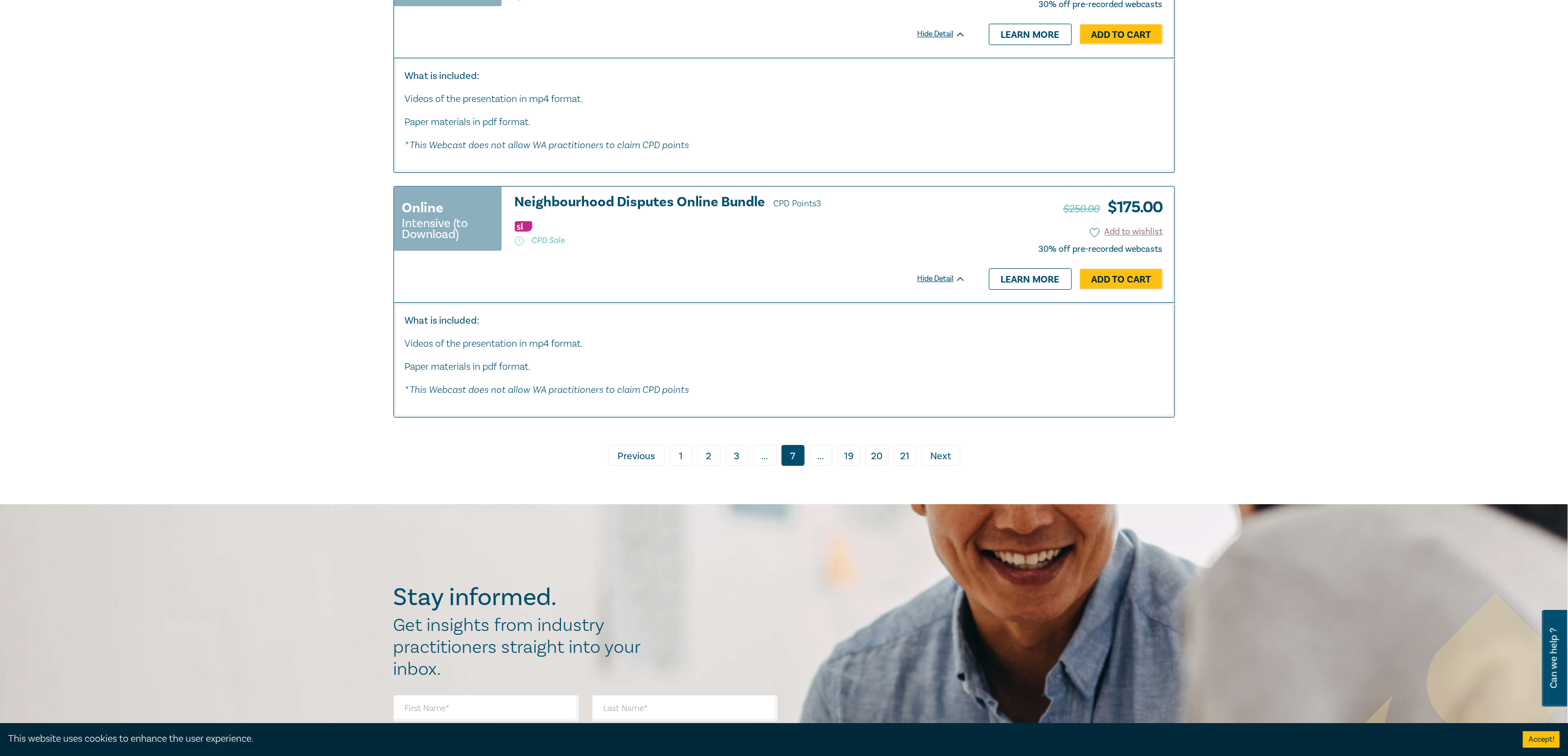
scroll to position [5763, 0]
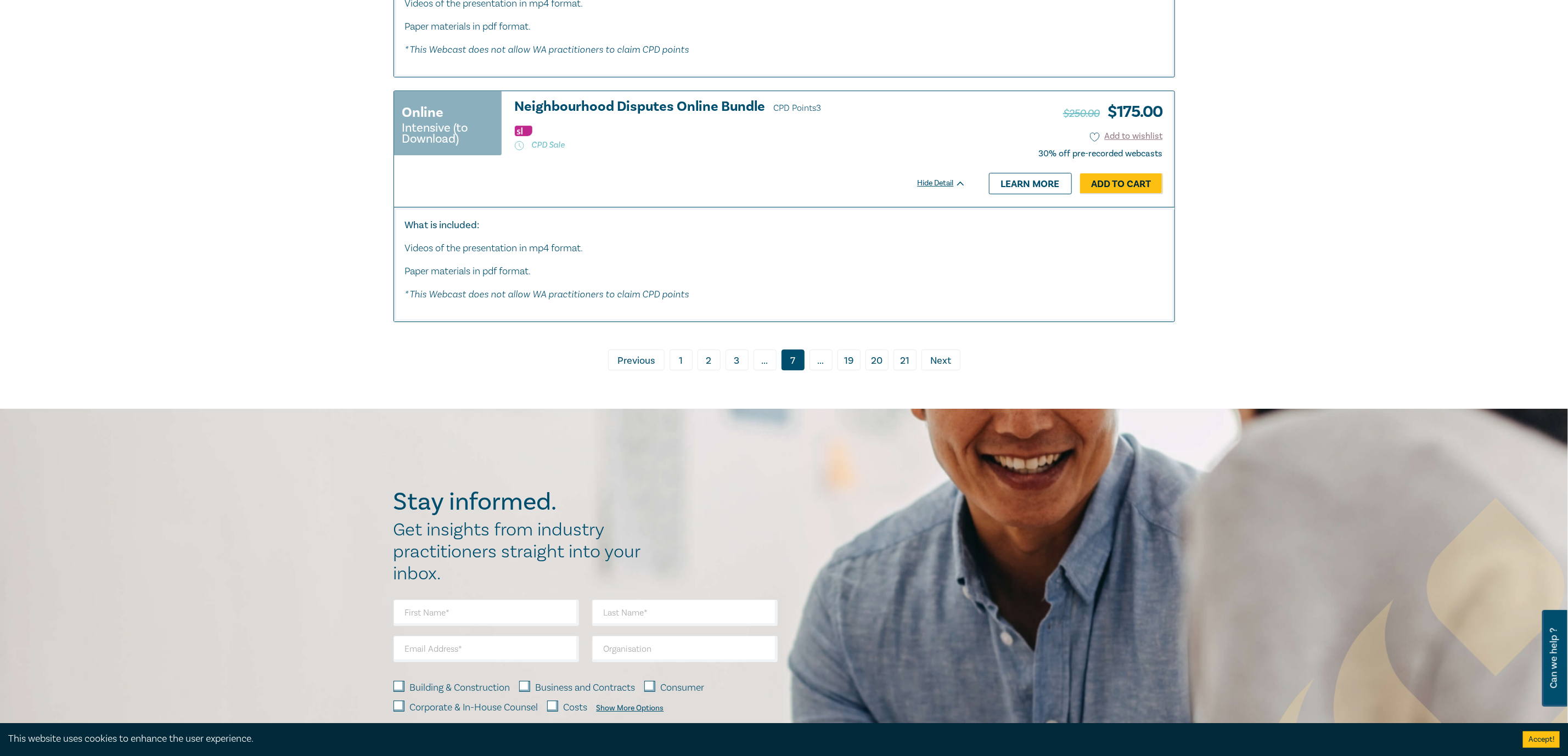
click at [634, 368] on span "Previous" at bounding box center [635, 361] width 37 height 14
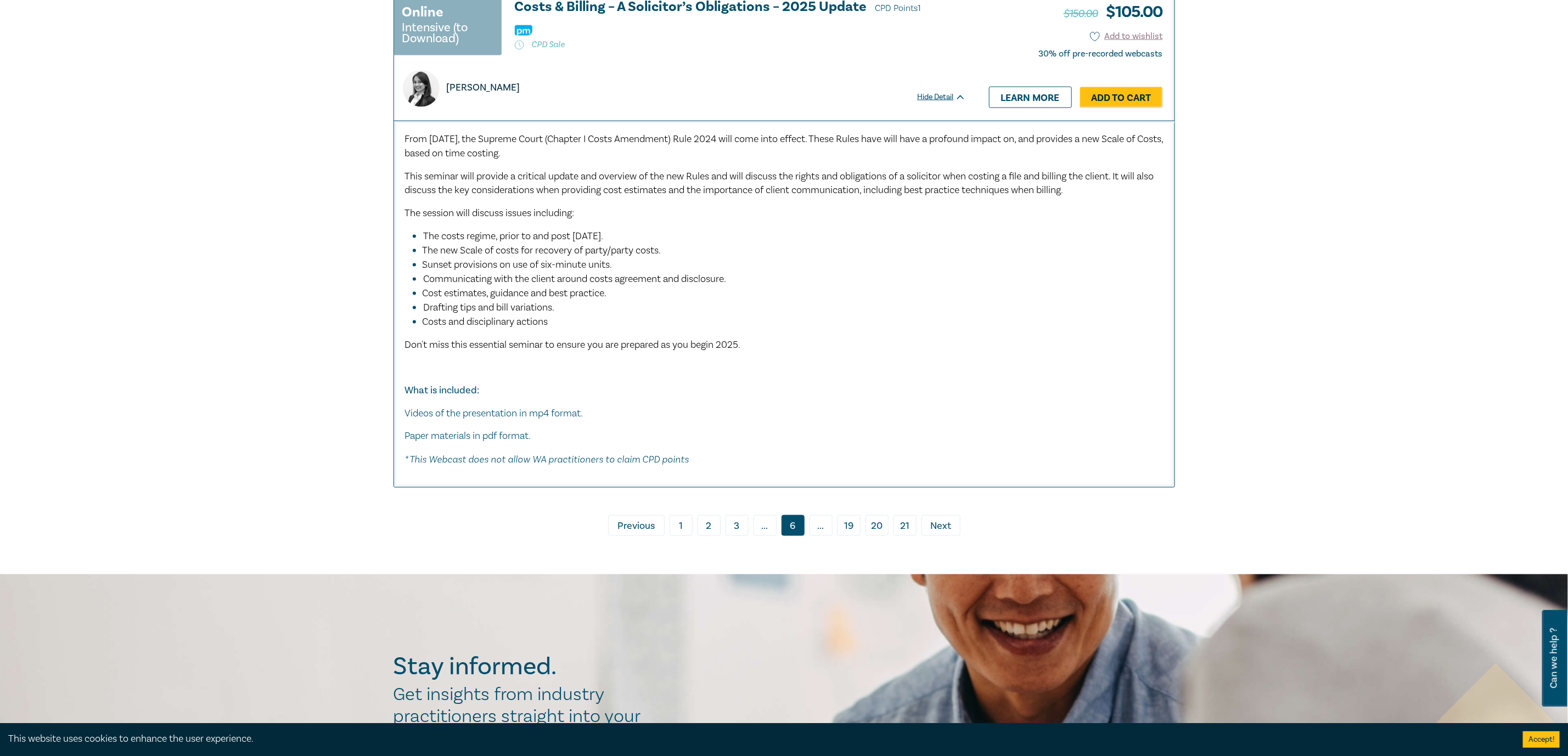
scroll to position [4445, 0]
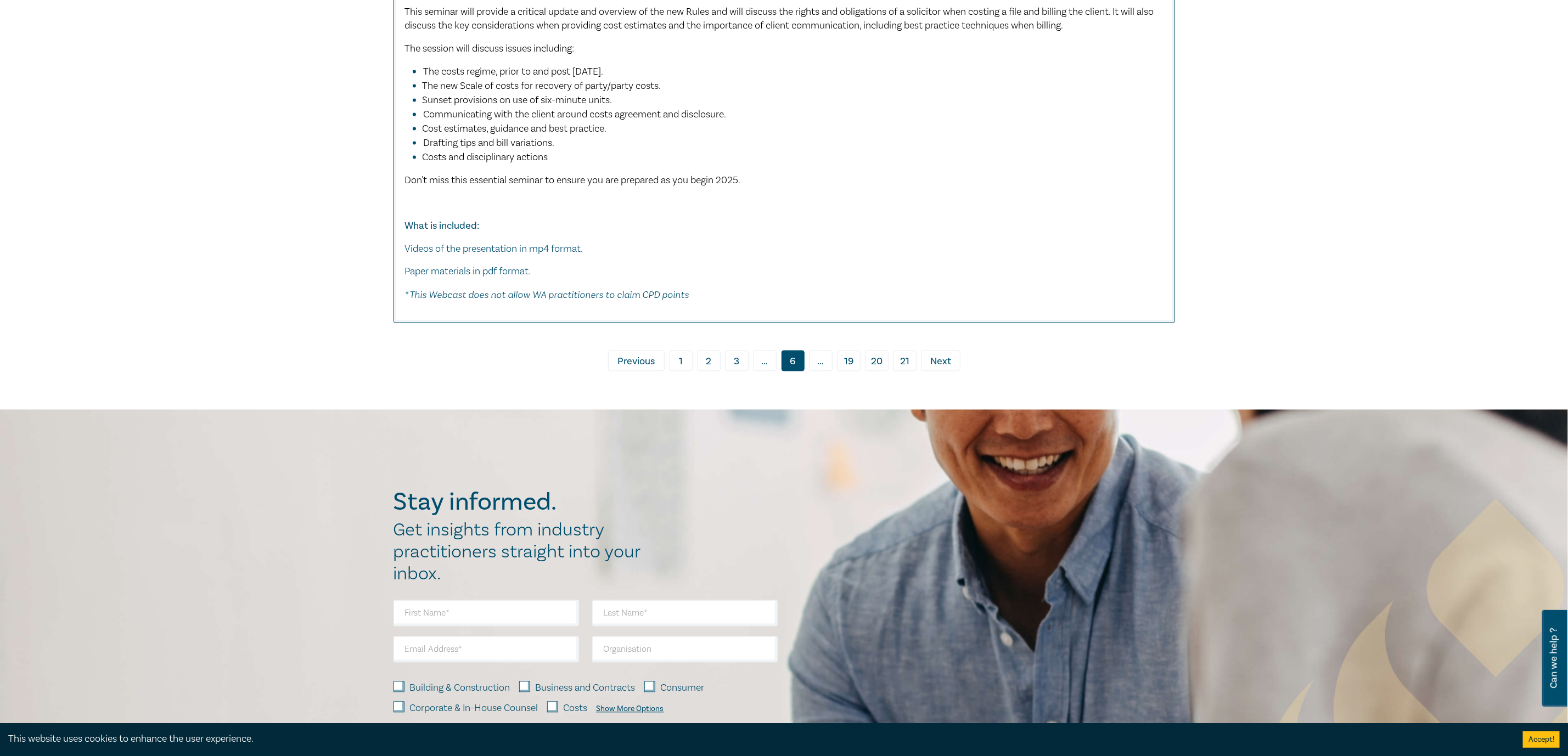
click at [622, 369] on span "Previous" at bounding box center [635, 362] width 37 height 14
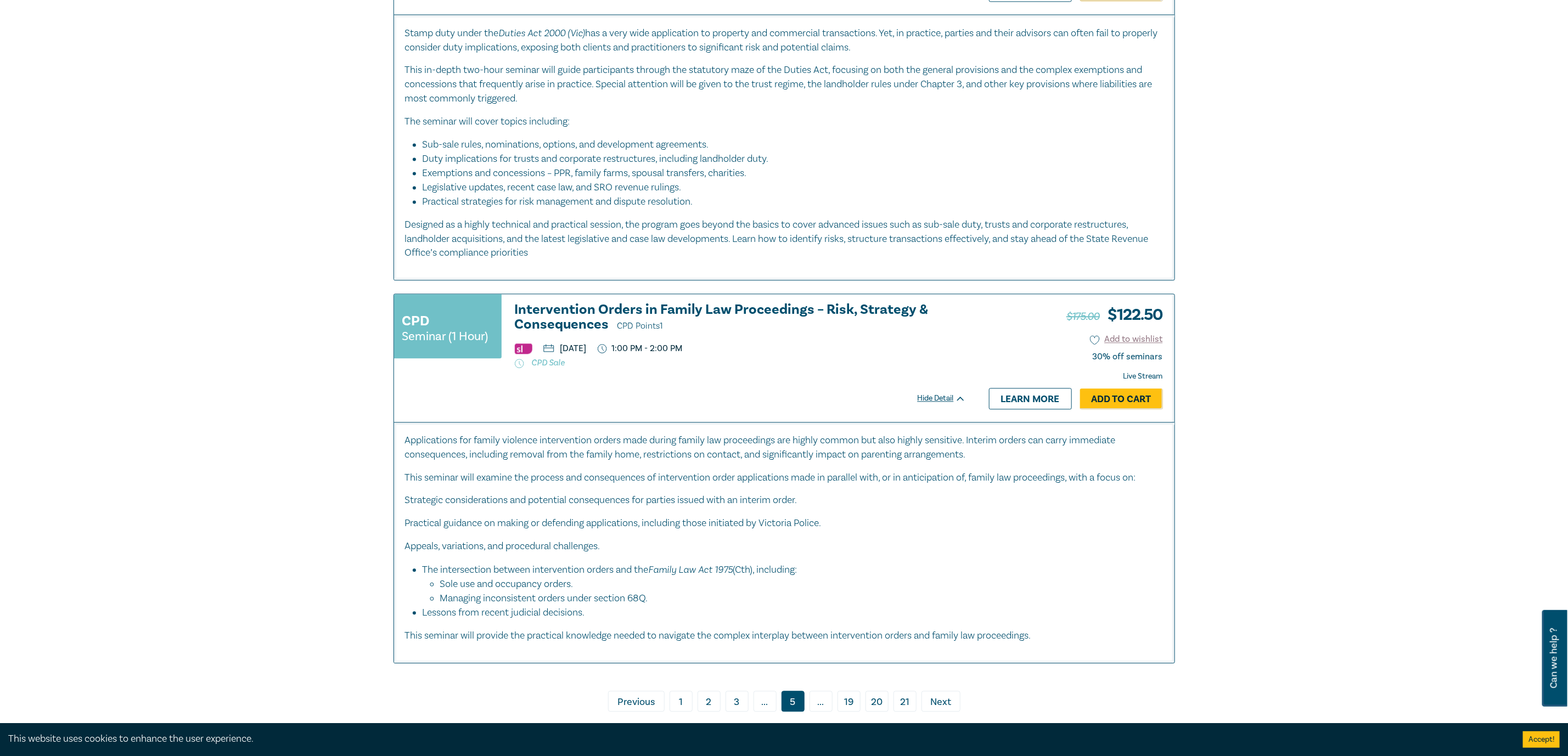
scroll to position [5104, 0]
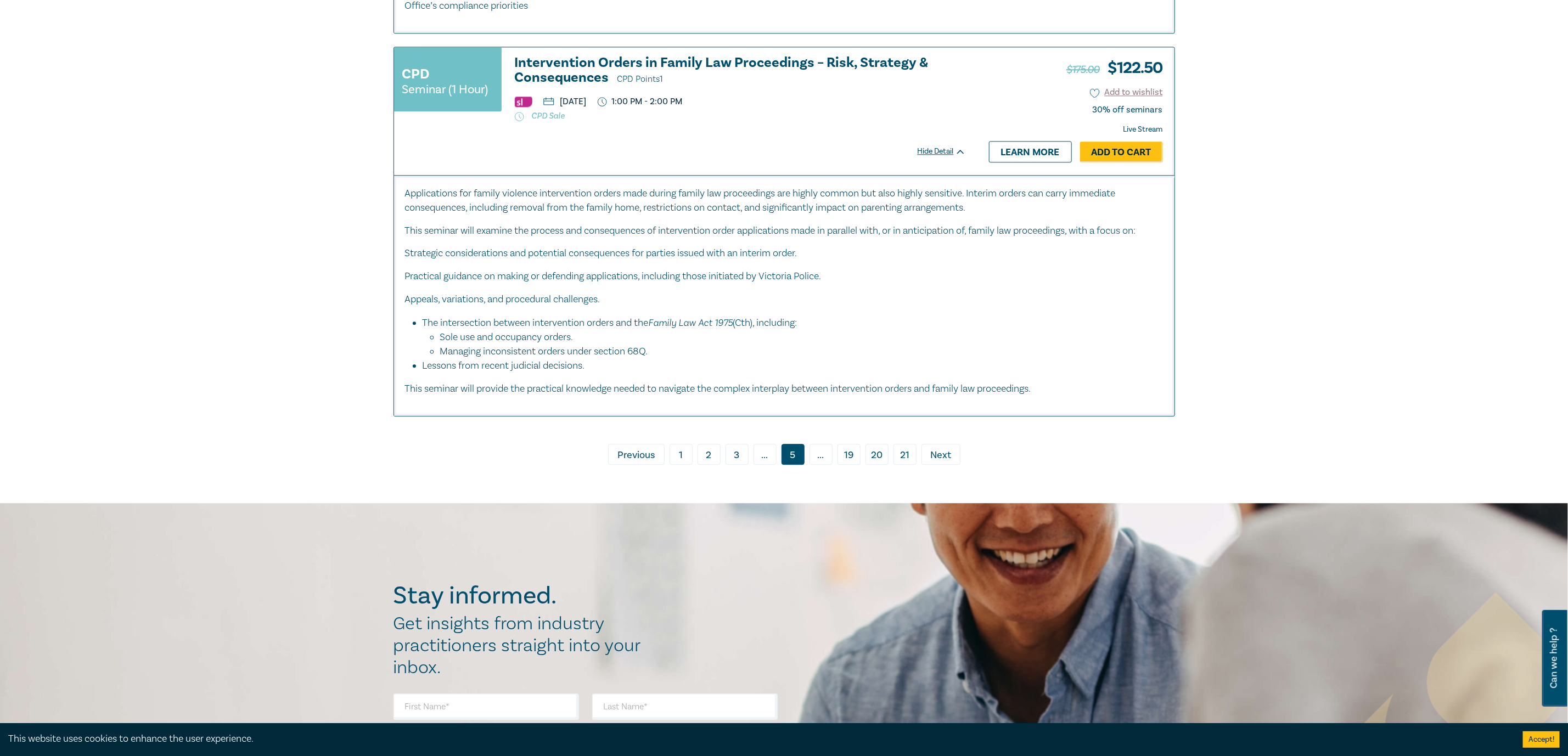
click at [629, 463] on span "Previous" at bounding box center [635, 455] width 37 height 14
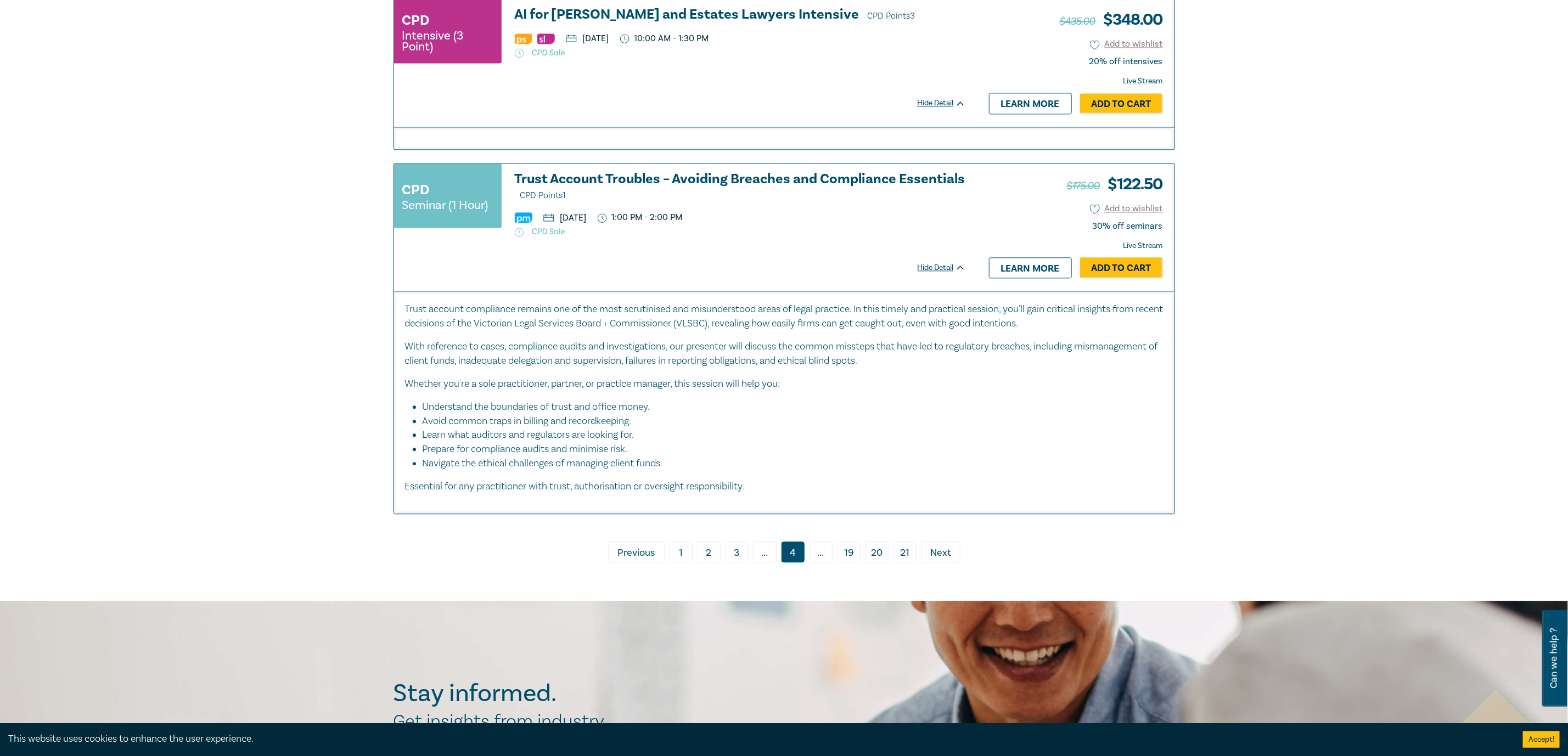
scroll to position [4857, 0]
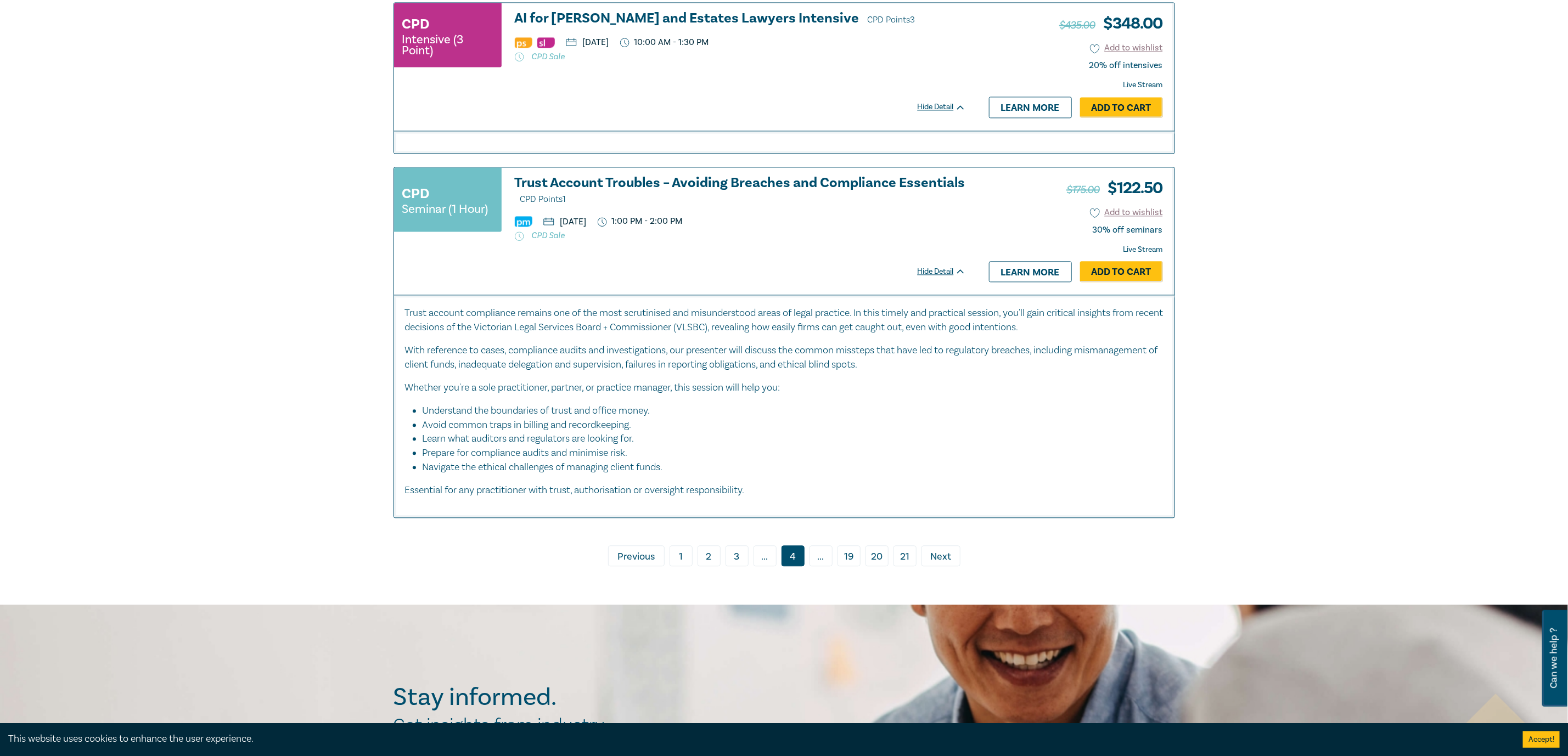
click at [631, 564] on span "Previous" at bounding box center [635, 556] width 37 height 14
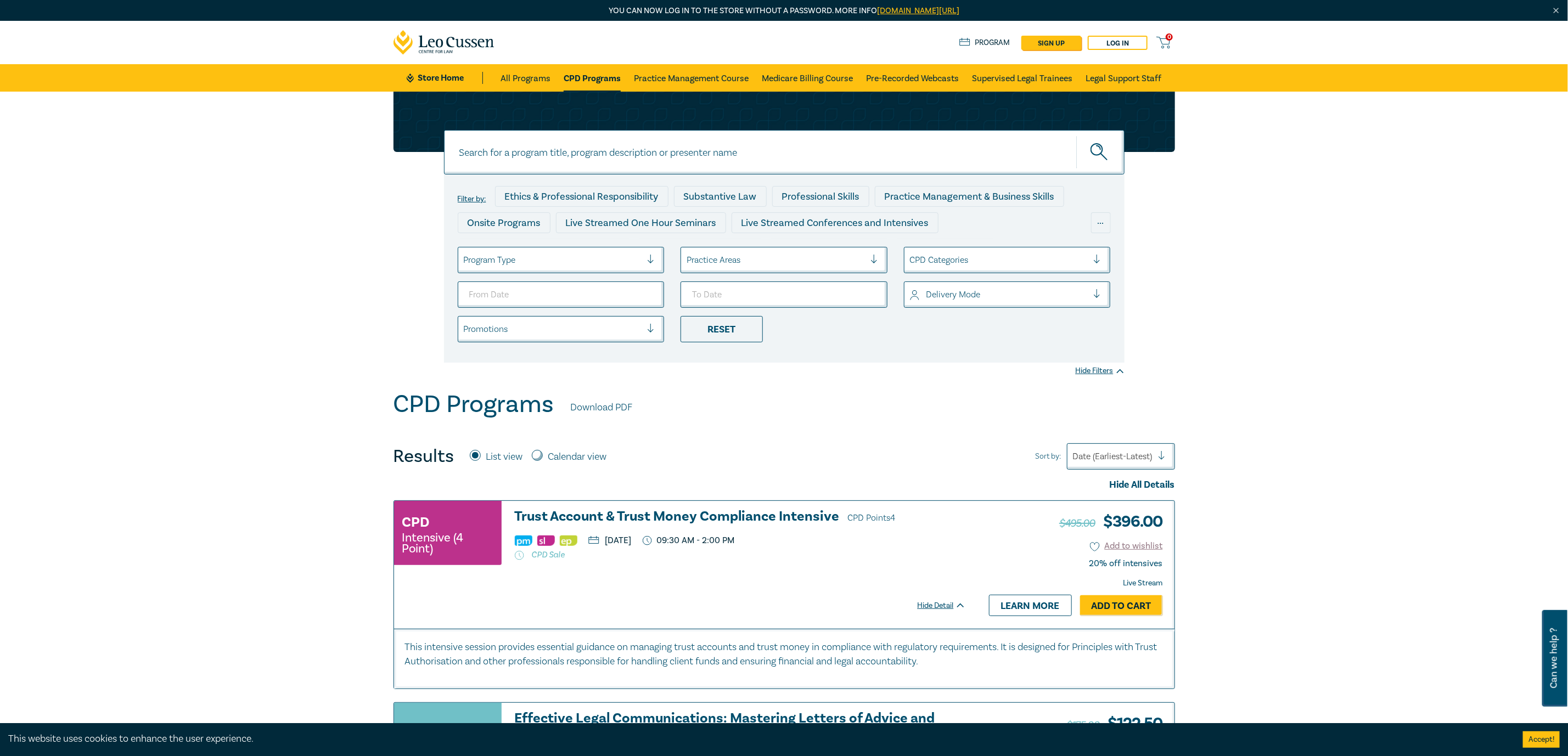
click at [508, 148] on input at bounding box center [784, 152] width 681 height 44
paste input "O25053"
click at [1076, 136] on button "submit" at bounding box center [1100, 152] width 48 height 33
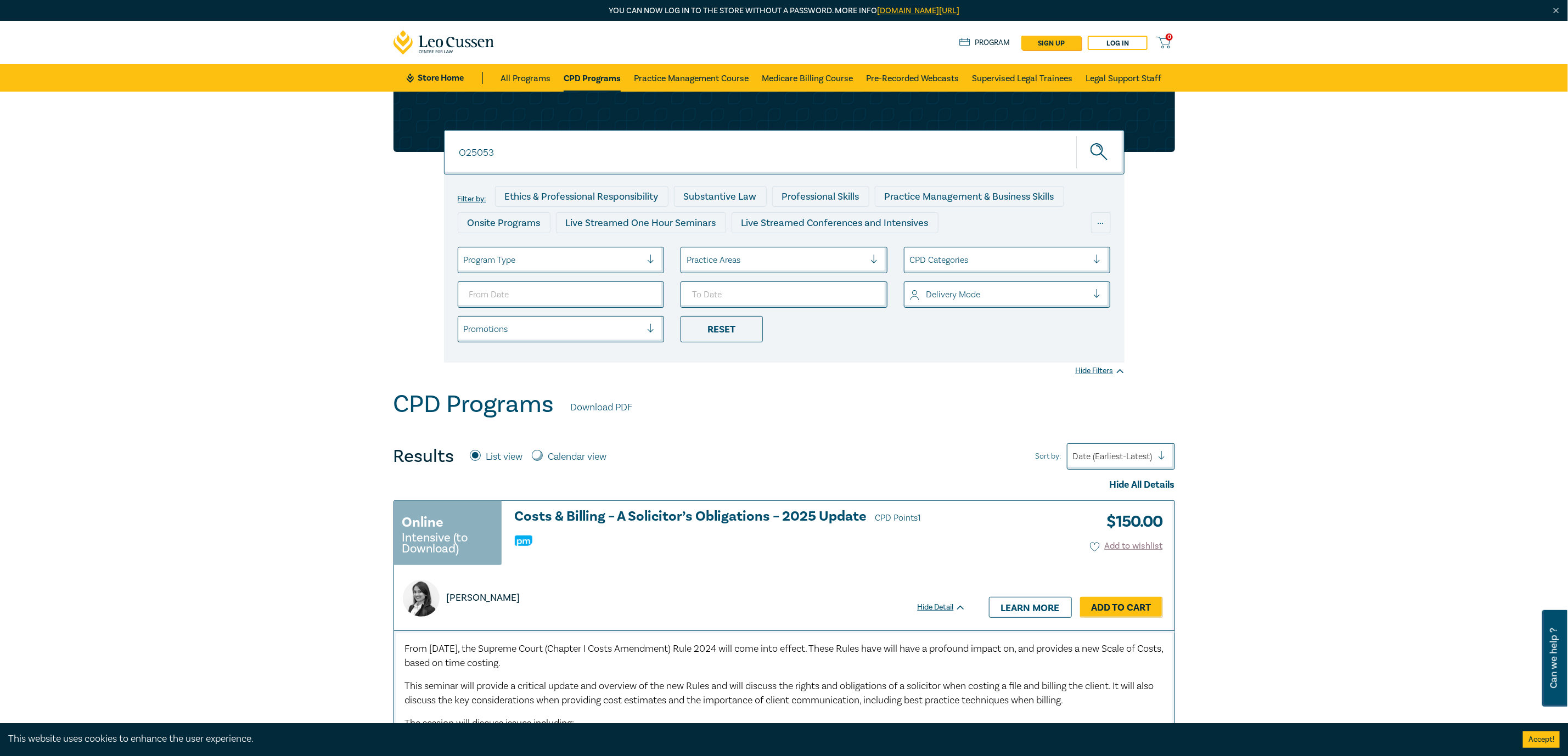
drag, startPoint x: 562, startPoint y: 152, endPoint x: 387, endPoint y: 144, distance: 175.2
click at [387, 144] on div "O25053 O25053 O25053 Filter by: Ethics & Professional Responsibility Substantiv…" at bounding box center [785, 227] width 795 height 271
paste input "o2110"
click at [1076, 136] on button "submit" at bounding box center [1100, 152] width 48 height 33
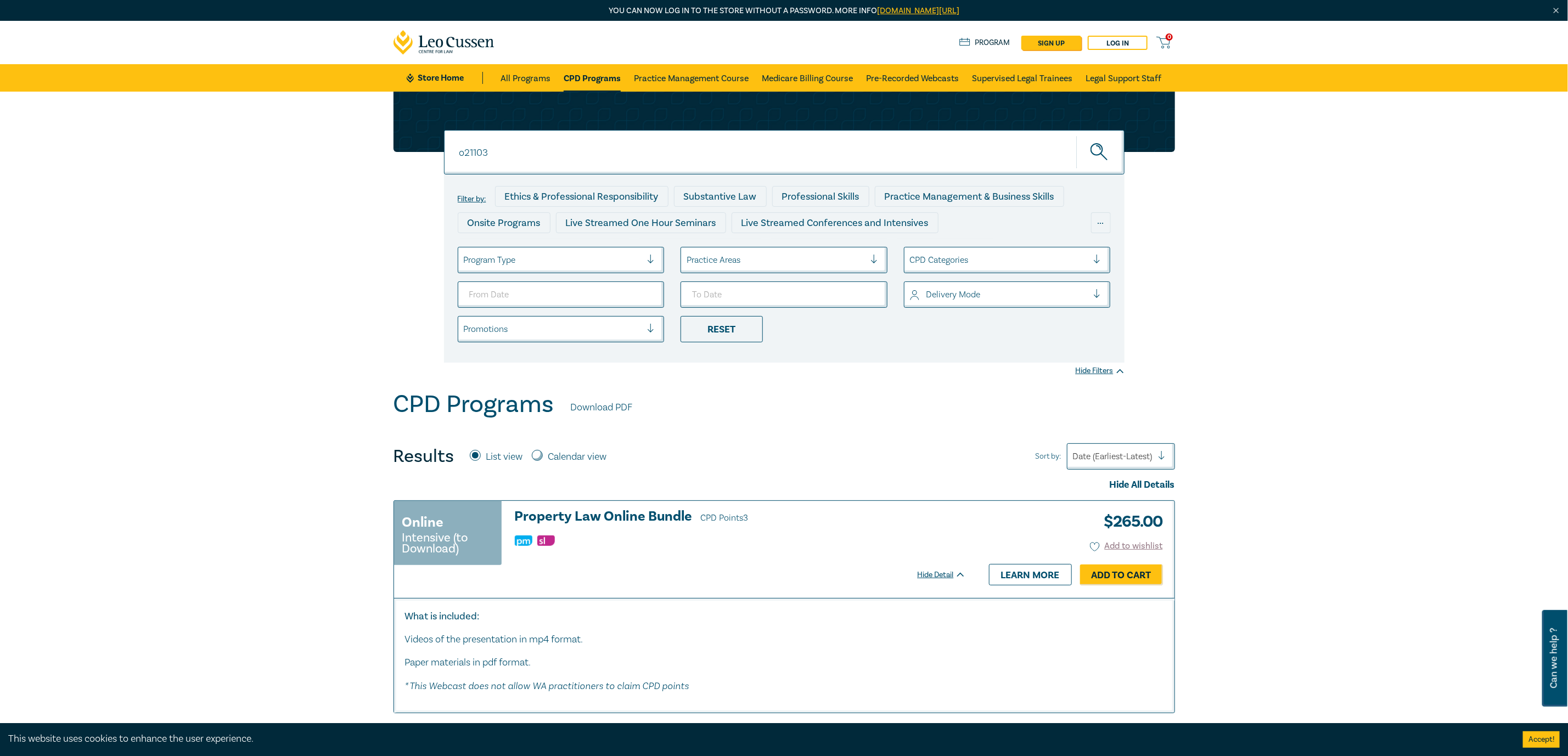
drag, startPoint x: 542, startPoint y: 159, endPoint x: 421, endPoint y: 150, distance: 121.3
click at [421, 150] on div "o21103 o21103 o21103 Filter by: Ethics & Professional Responsibility Substantiv…" at bounding box center [785, 227] width 795 height 271
paste input "o23022"
click at [1076, 136] on button "submit" at bounding box center [1100, 152] width 48 height 33
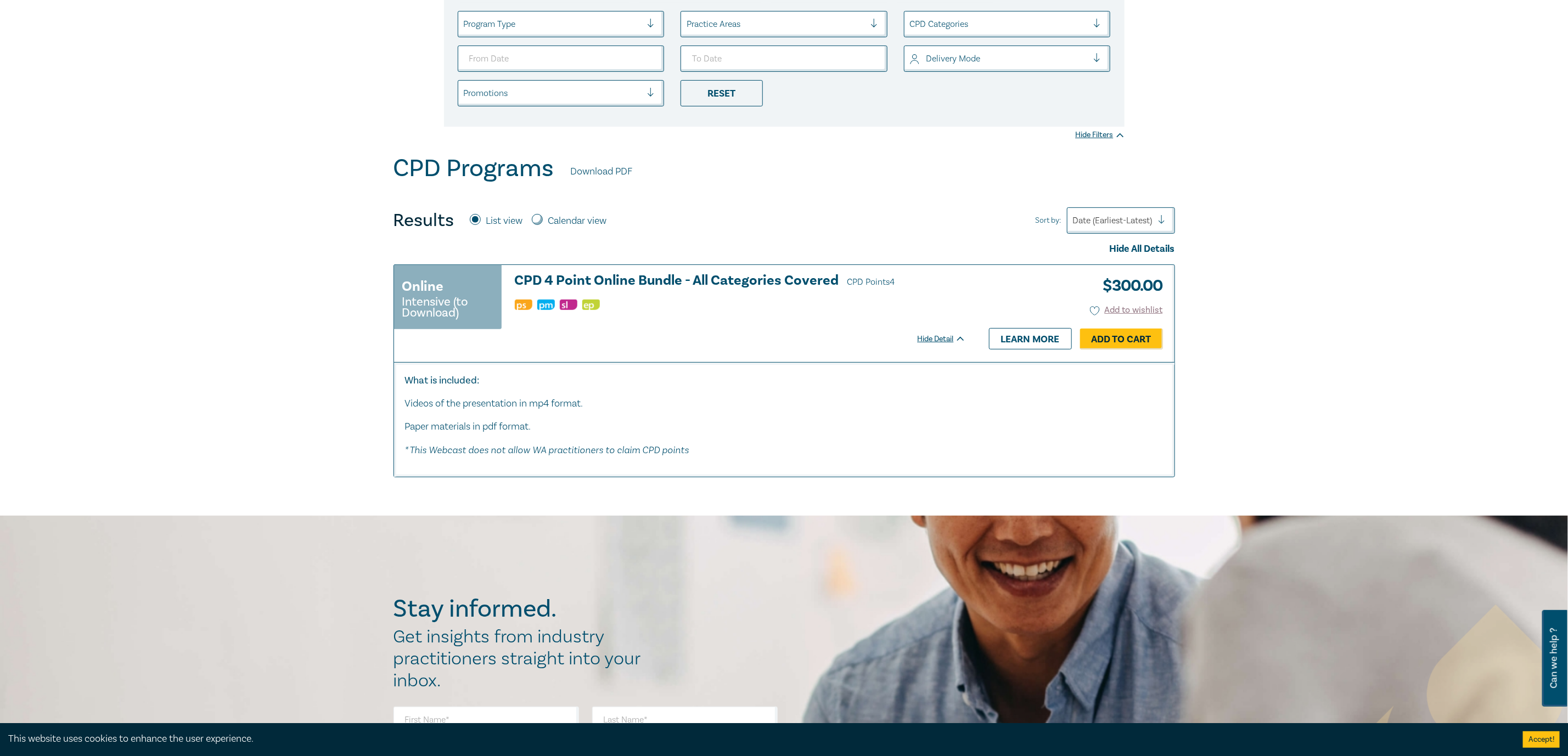
scroll to position [82, 0]
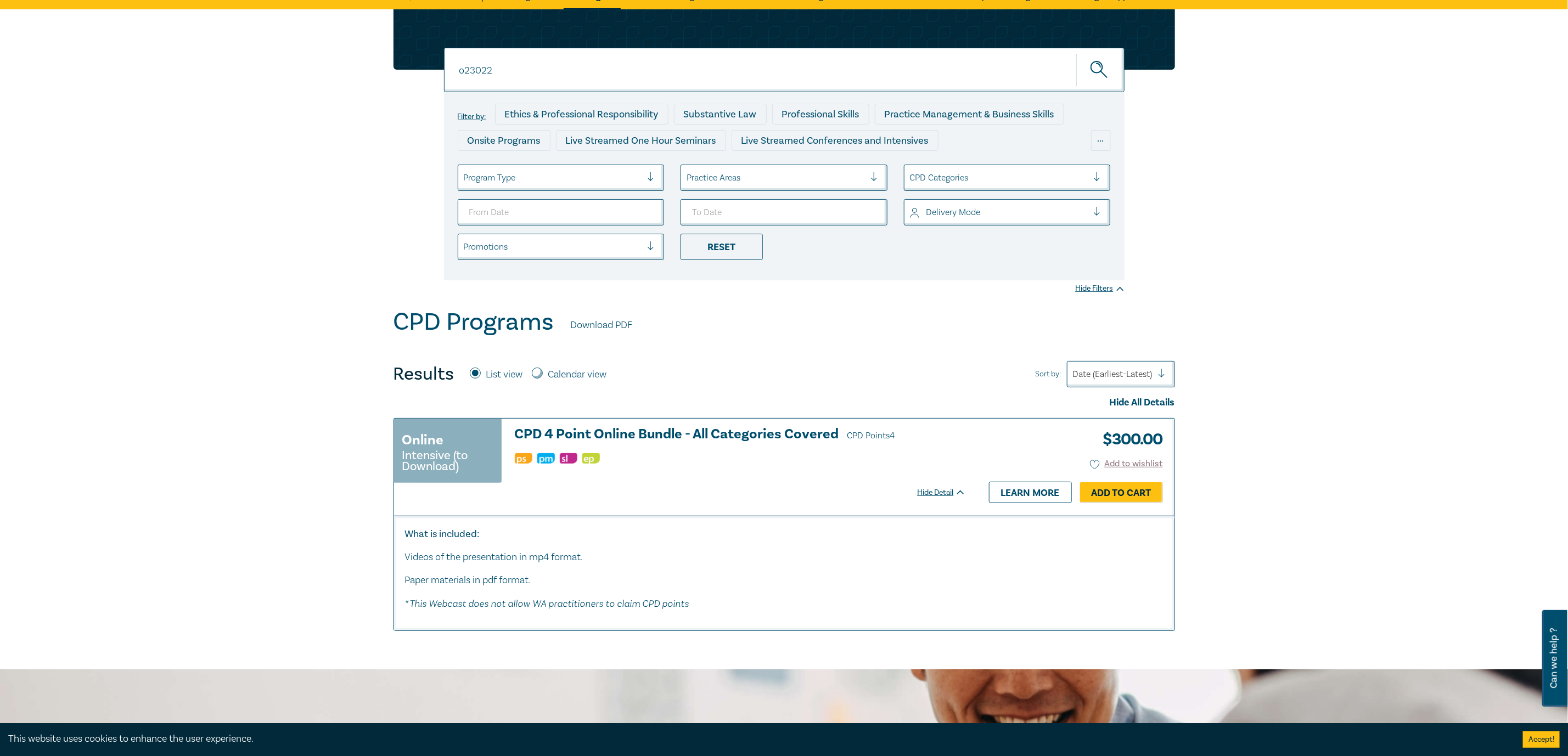
click at [513, 60] on input "o23022" at bounding box center [784, 69] width 681 height 44
drag, startPoint x: 572, startPoint y: 73, endPoint x: 338, endPoint y: 61, distance: 234.3
click at [338, 61] on div "o23022 o23022 o23022 Filter by: Ethics & Professional Responsibility Substantiv…" at bounding box center [784, 158] width 1568 height 298
type input "o21090"
click at [1076, 53] on button "submit" at bounding box center [1100, 69] width 48 height 33
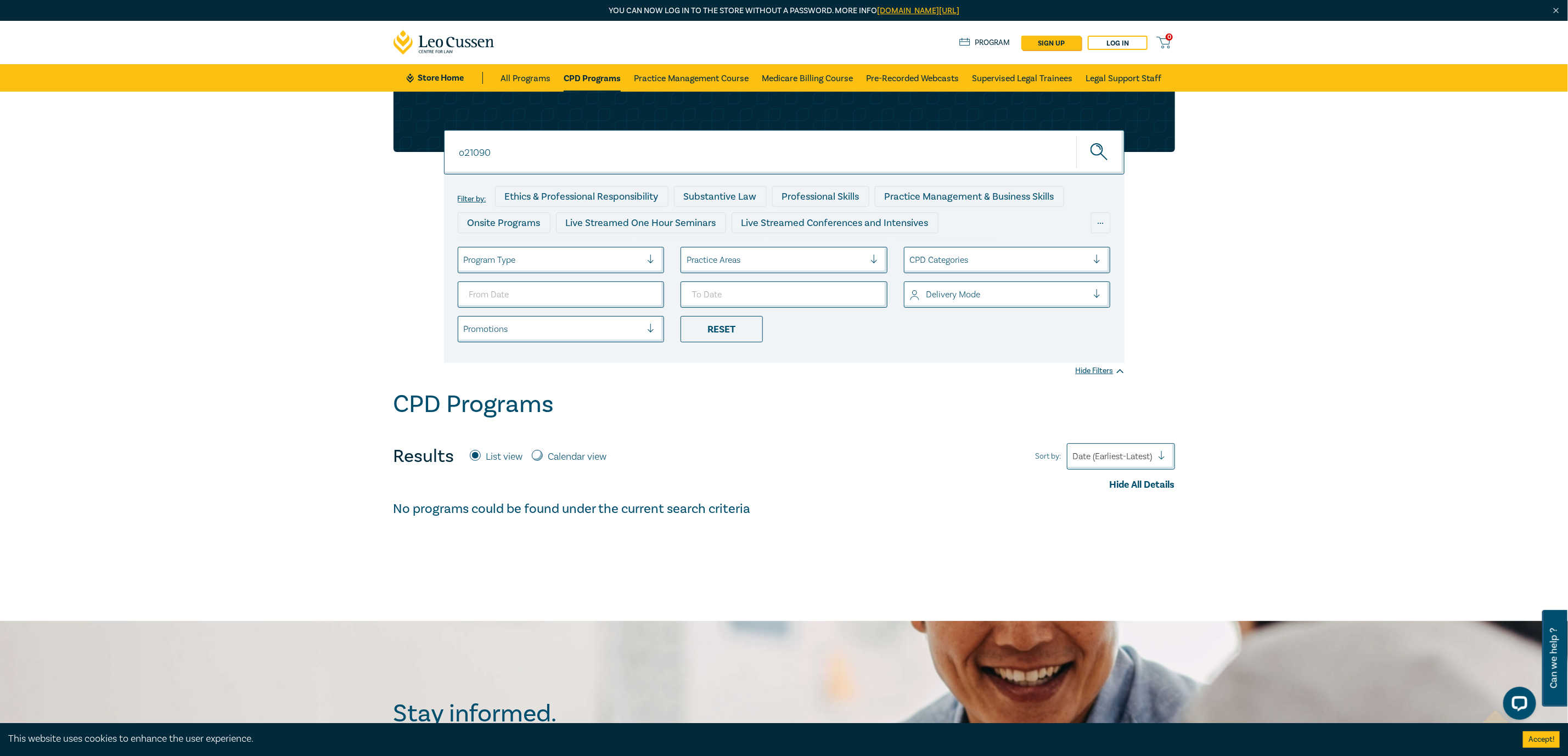
drag, startPoint x: 583, startPoint y: 177, endPoint x: 598, endPoint y: 165, distance: 19.2
click at [581, 176] on div "Filter by: Ethics & Professional Responsibility Substantive Law Professional Sk…" at bounding box center [784, 268] width 681 height 188
drag, startPoint x: 588, startPoint y: 147, endPoint x: 608, endPoint y: 150, distance: 20.2
click at [589, 147] on input "o21090" at bounding box center [784, 152] width 681 height 44
drag, startPoint x: 604, startPoint y: 155, endPoint x: 421, endPoint y: 145, distance: 183.3
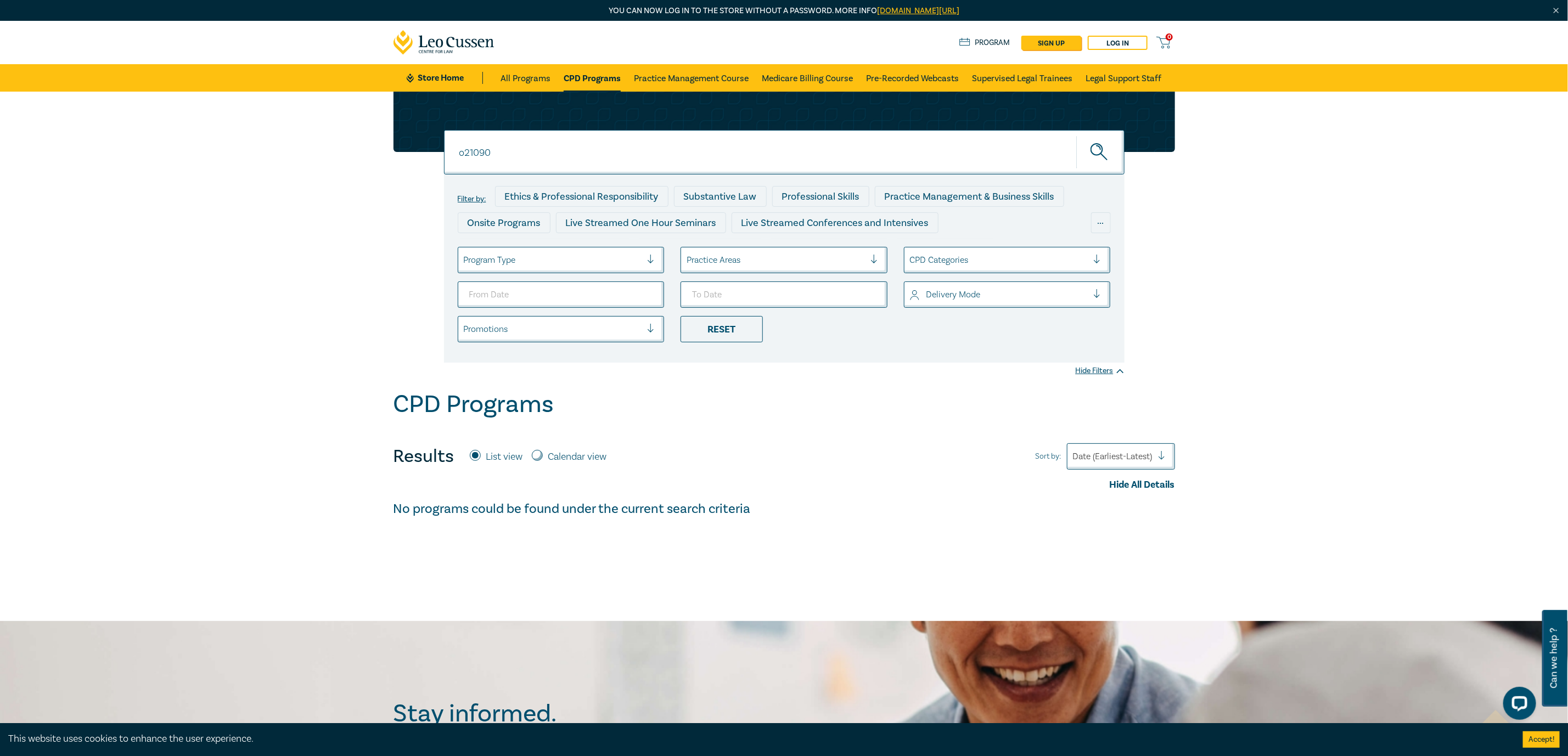
click at [421, 145] on div "o21090 o21090 o21090 Filter by: Ethics & Professional Responsibility Substantiv…" at bounding box center [785, 227] width 795 height 271
paste input "106"
type input "o21106"
click at [1076, 136] on button "submit" at bounding box center [1100, 152] width 48 height 33
click at [575, 142] on input "o21106" at bounding box center [784, 152] width 681 height 44
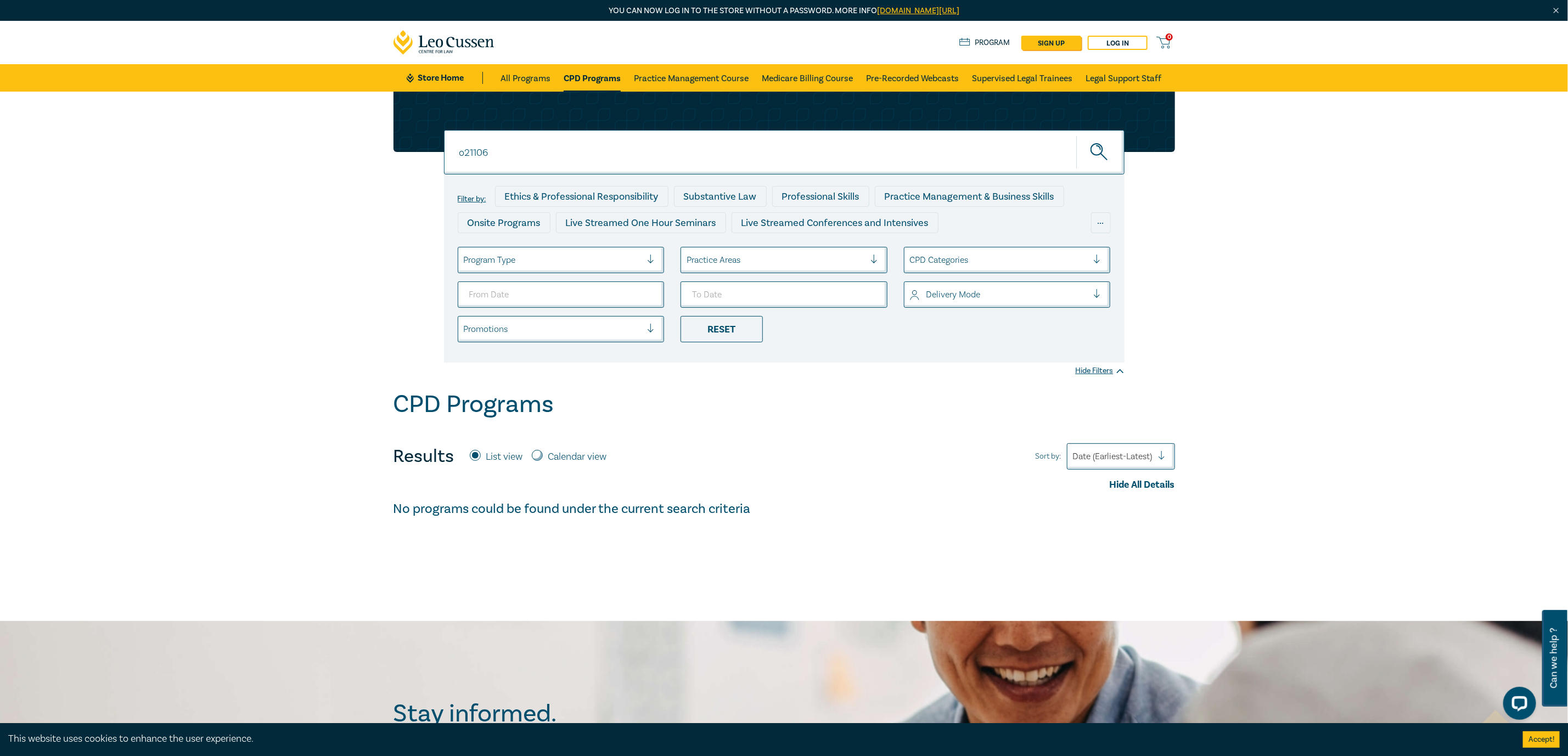
click at [527, 149] on input "o21106" at bounding box center [784, 152] width 681 height 44
drag, startPoint x: 583, startPoint y: 155, endPoint x: 404, endPoint y: 145, distance: 179.3
click at [404, 145] on div "o21106 o21106 o21106 Filter by: Ethics & Professional Responsibility Substantiv…" at bounding box center [785, 227] width 795 height 271
paste input "2002"
click at [1076, 136] on button "submit" at bounding box center [1100, 152] width 48 height 33
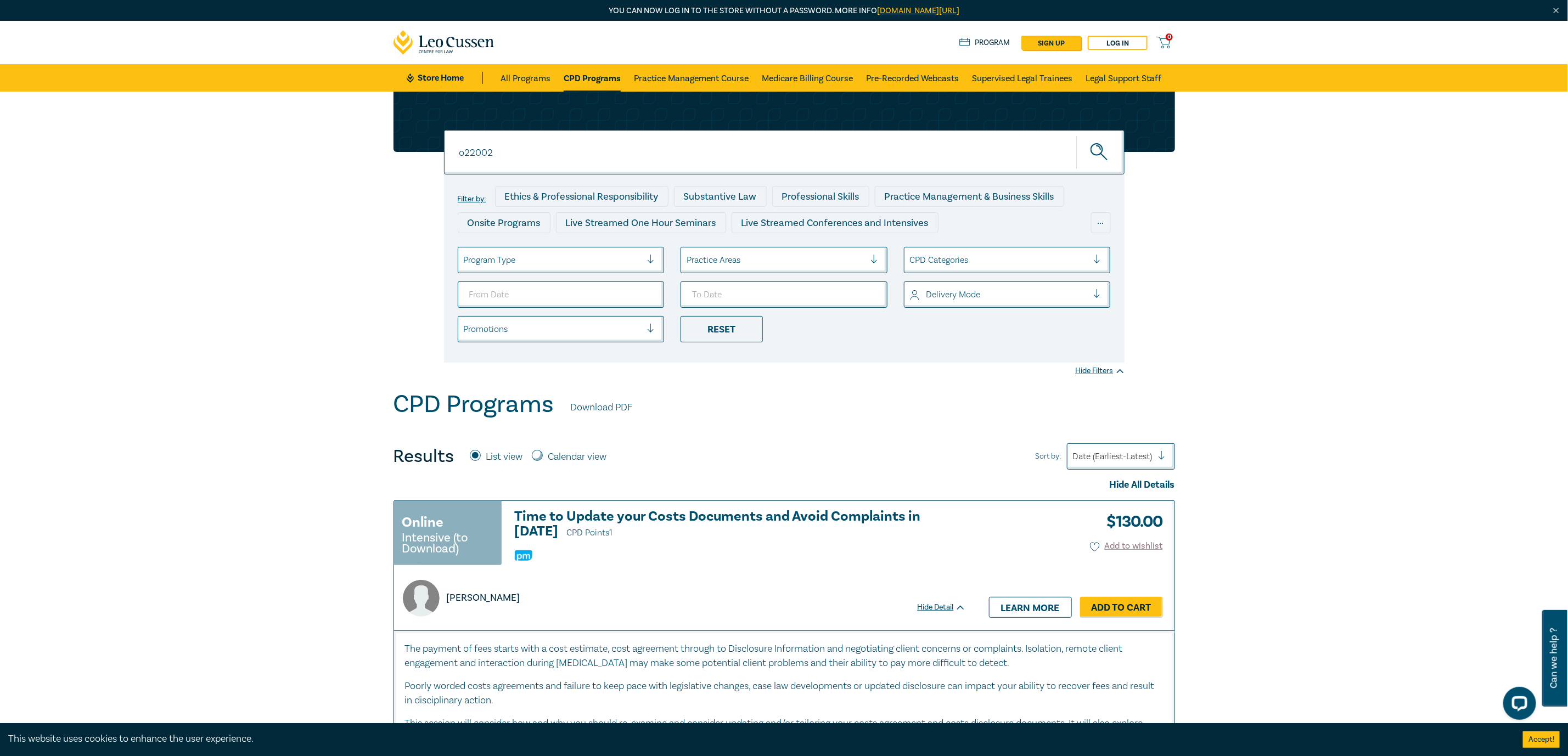
click at [583, 155] on input "o22002" at bounding box center [784, 152] width 681 height 44
click at [1076, 136] on button "submit" at bounding box center [1100, 152] width 48 height 33
drag, startPoint x: 555, startPoint y: 150, endPoint x: 383, endPoint y: 149, distance: 172.0
click at [383, 149] on div "o22002 o22002 o22002 Filter by: Ethics & Professional Responsibility Substantiv…" at bounding box center [784, 241] width 1568 height 298
click at [1076, 136] on button "submit" at bounding box center [1100, 152] width 48 height 33
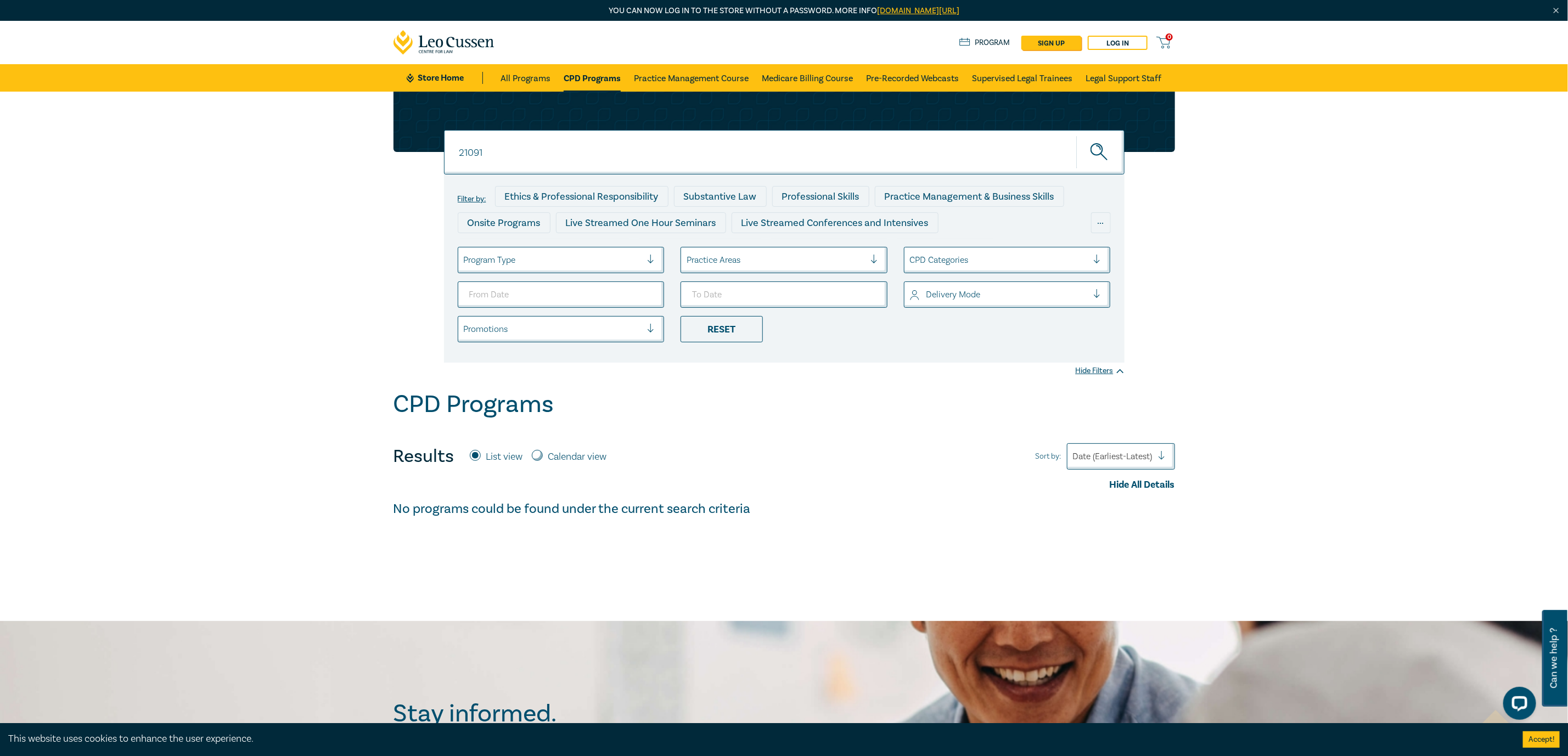
click at [458, 150] on input "21091" at bounding box center [784, 152] width 681 height 44
click at [1076, 136] on button "submit" at bounding box center [1100, 152] width 48 height 33
click at [524, 152] on input "o21091" at bounding box center [784, 152] width 681 height 44
click at [1076, 136] on button "submit" at bounding box center [1100, 152] width 48 height 33
drag, startPoint x: 530, startPoint y: 156, endPoint x: 356, endPoint y: 152, distance: 174.0
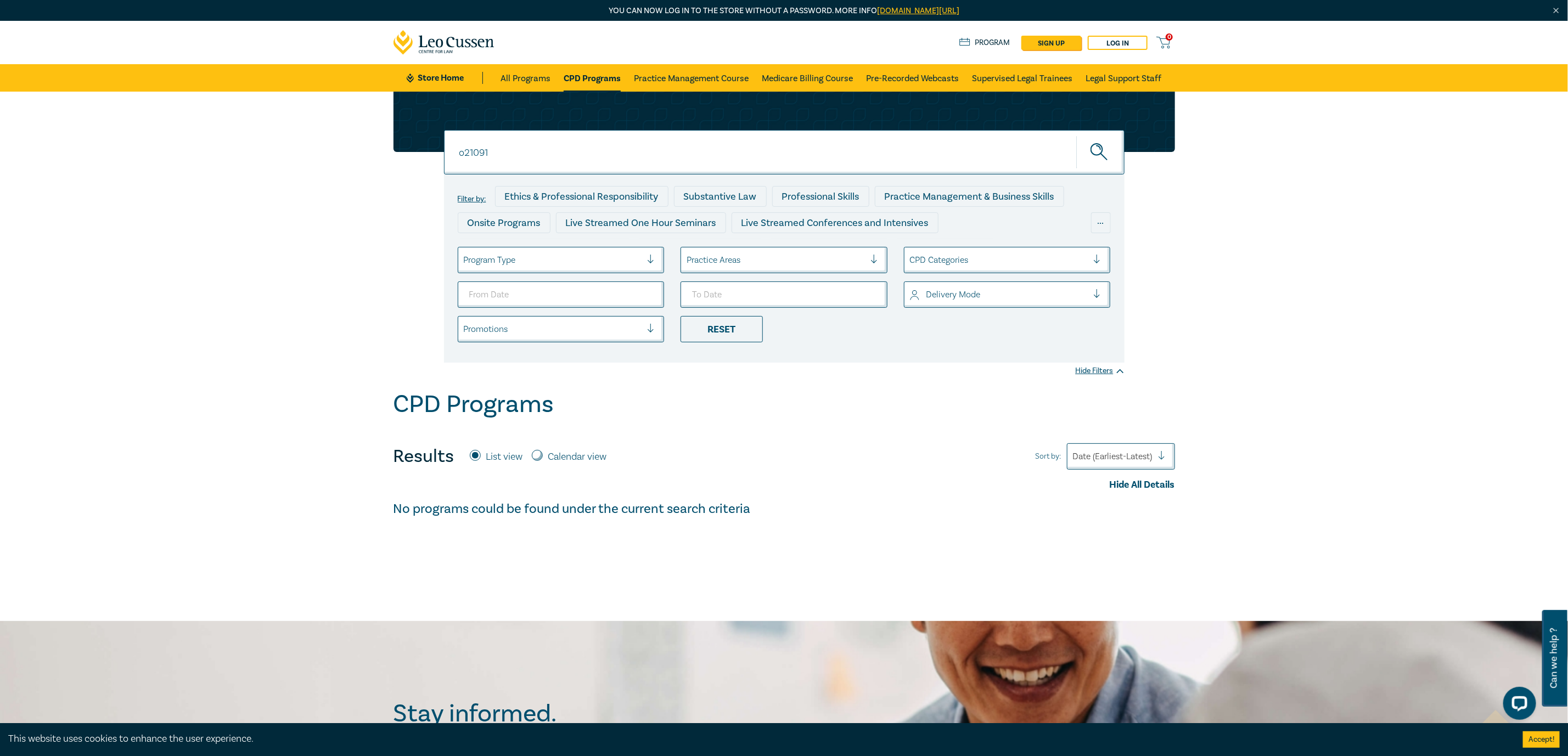
click at [356, 152] on div "o21091 o21091 o21091 Filter by: Ethics & Professional Responsibility Substantiv…" at bounding box center [784, 241] width 1568 height 298
paste input "23026,"
click at [1076, 136] on button "submit" at bounding box center [1100, 152] width 48 height 33
click at [461, 152] on input "23026" at bounding box center [784, 152] width 681 height 44
click at [1076, 136] on button "submit" at bounding box center [1100, 152] width 48 height 33
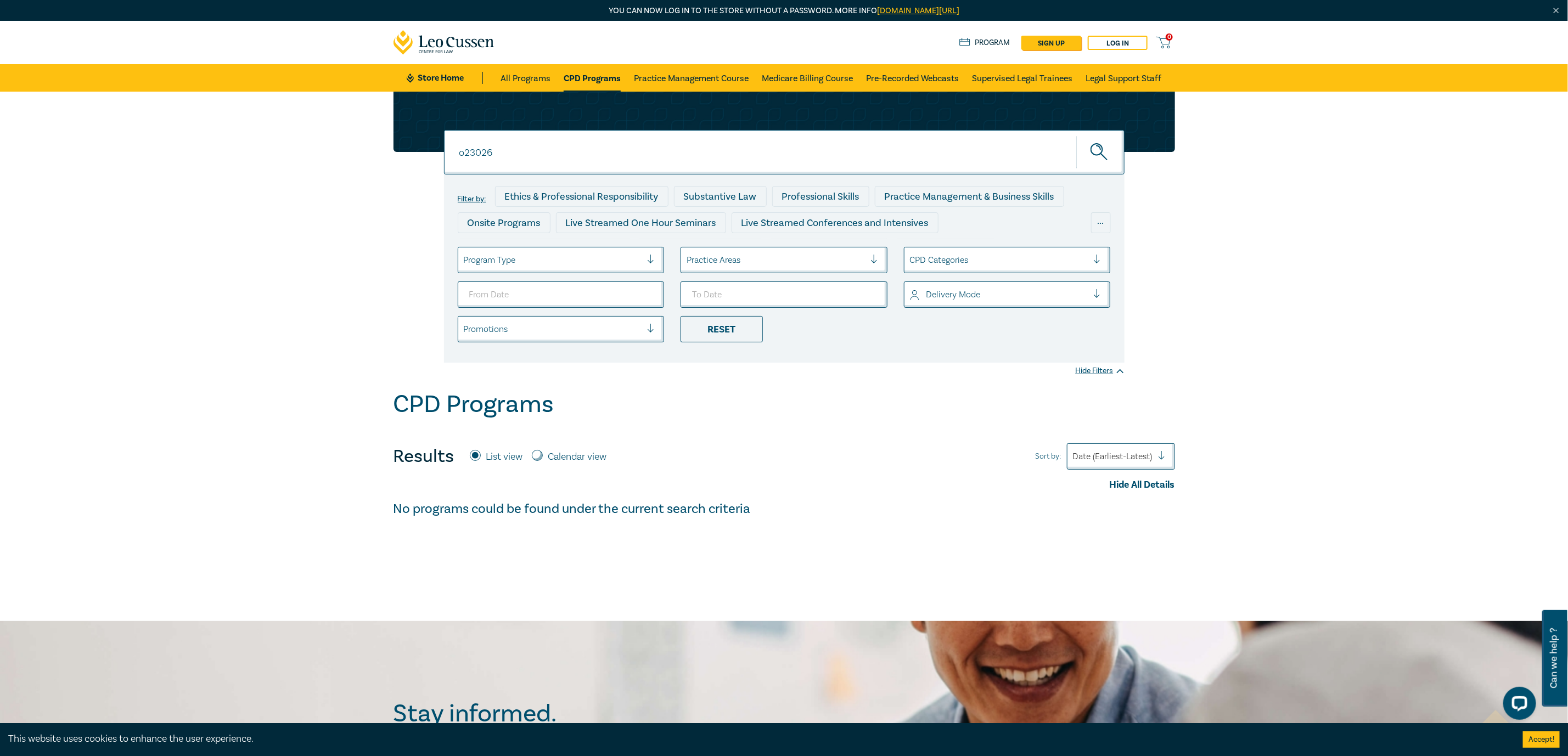
drag, startPoint x: 547, startPoint y: 161, endPoint x: 354, endPoint y: 149, distance: 193.4
click at [354, 149] on div "o23026 o23026 o23026 Filter by: Ethics & Professional Responsibility Substantiv…" at bounding box center [784, 241] width 1568 height 298
paste input "1103"
click at [1076, 136] on button "submit" at bounding box center [1100, 152] width 48 height 33
click at [835, 152] on input "o21103" at bounding box center [784, 152] width 681 height 44
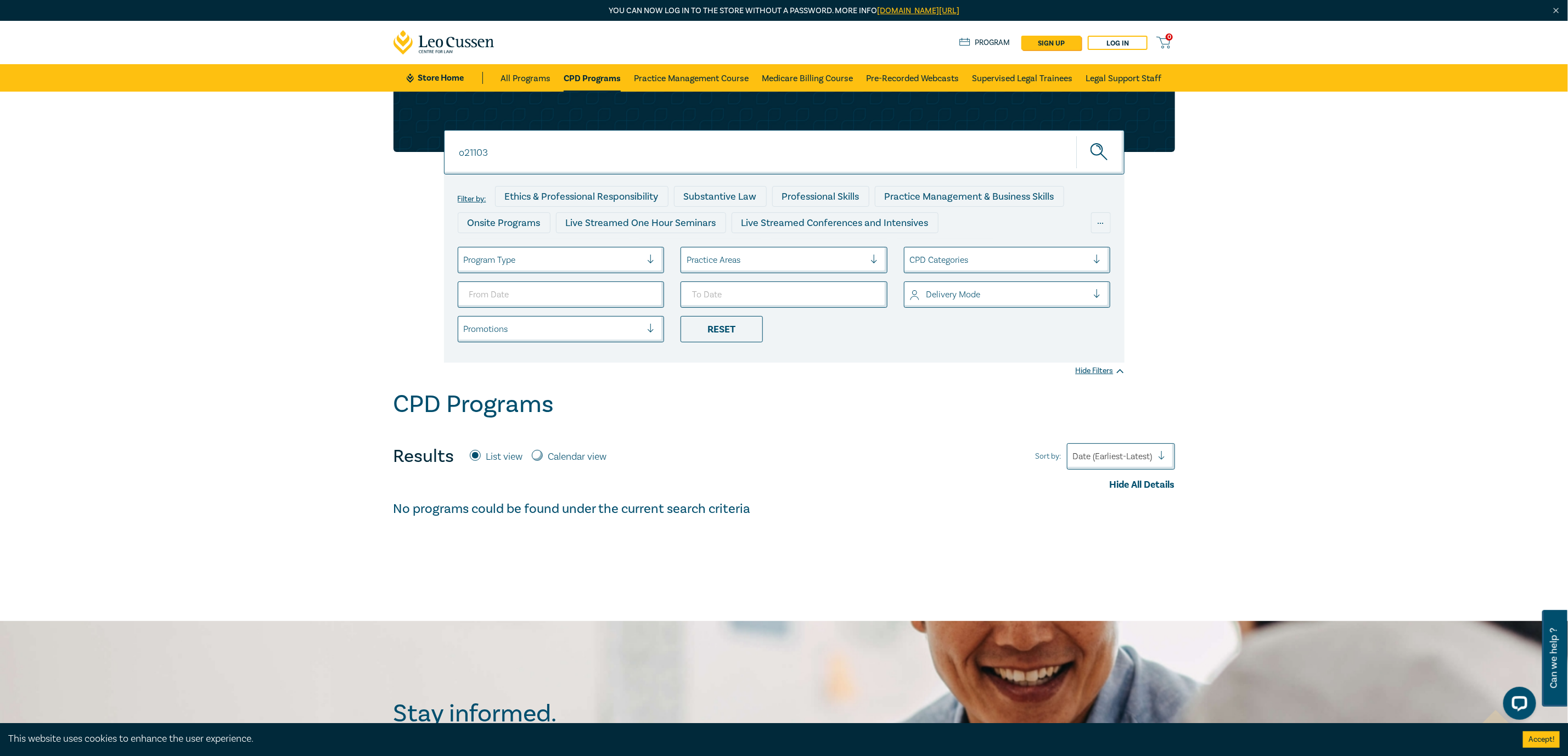
click at [1076, 136] on button "submit" at bounding box center [1100, 152] width 48 height 33
drag, startPoint x: 514, startPoint y: 145, endPoint x: 416, endPoint y: 148, distance: 98.0
click at [416, 148] on div "o21103 o21103 o21103 Filter by: Ethics & Professional Responsibility Substantiv…" at bounding box center [785, 227] width 795 height 271
paste input "3022"
type input "o23022"
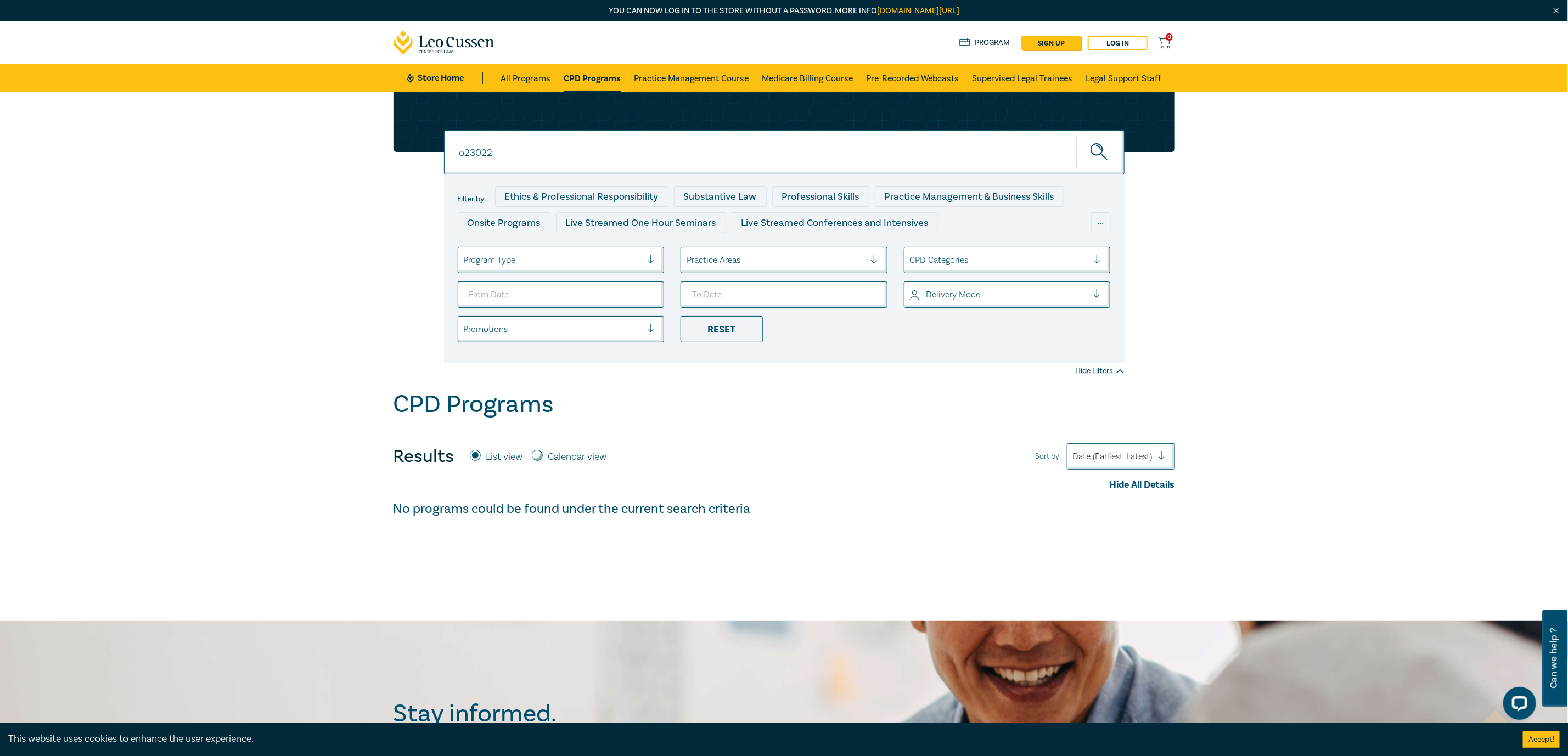
click at [1076, 136] on button "submit" at bounding box center [1100, 152] width 48 height 33
drag, startPoint x: 537, startPoint y: 148, endPoint x: 358, endPoint y: 145, distance: 179.0
click at [358, 145] on div "o23022 o23022 o23022 Filter by: Ethics & Professional Responsibility Substantiv…" at bounding box center [784, 241] width 1568 height 298
paste input "6"
click at [1076, 136] on button "submit" at bounding box center [1100, 152] width 48 height 33
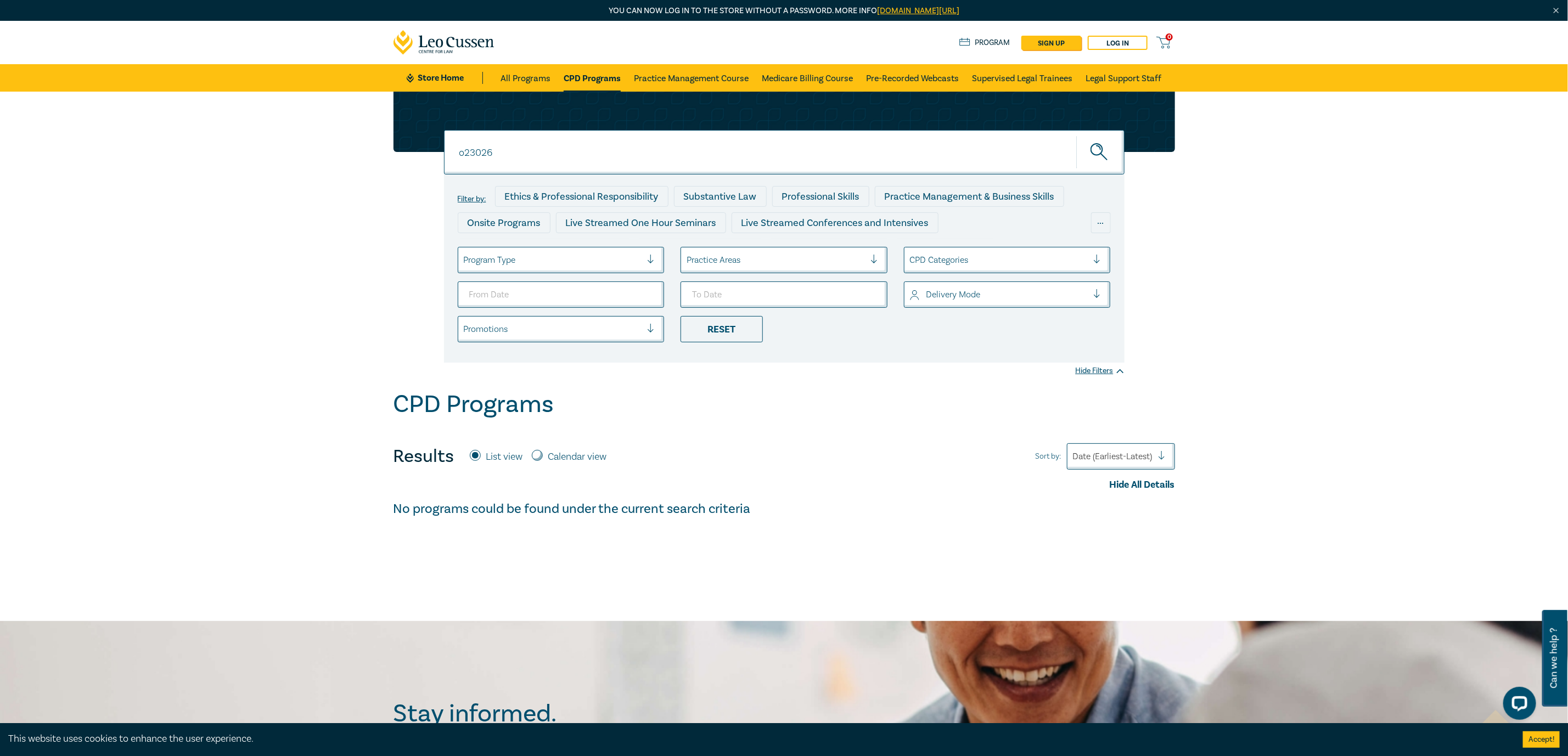
drag, startPoint x: 537, startPoint y: 159, endPoint x: 343, endPoint y: 152, distance: 194.1
click at [373, 147] on div "o23026 o23026 o23026 Filter by: Ethics & Professional Responsibility Substantiv…" at bounding box center [784, 241] width 1568 height 298
paste input "5053"
type input "o25053"
click at [1076, 136] on button "submit" at bounding box center [1100, 152] width 48 height 33
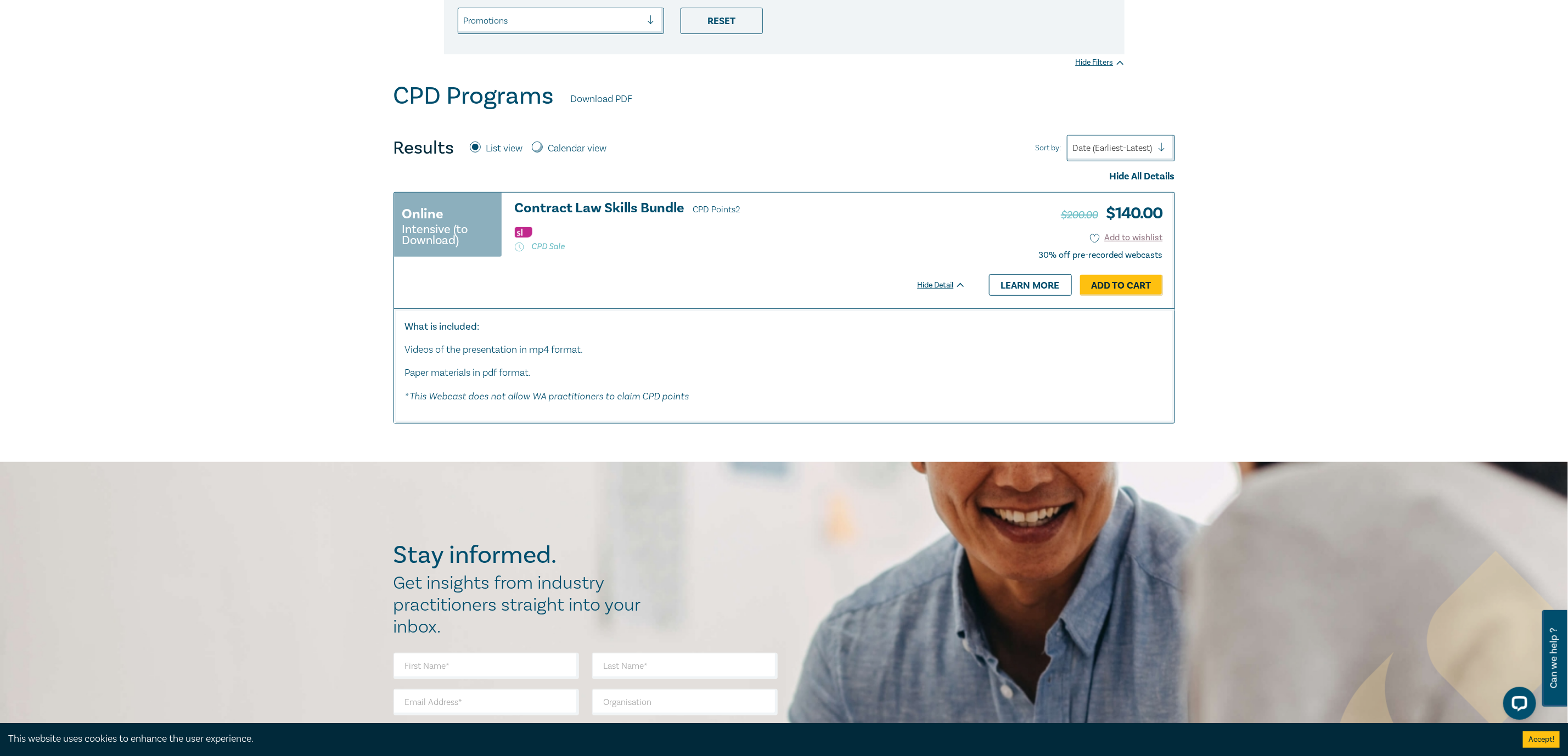
scroll to position [164, 0]
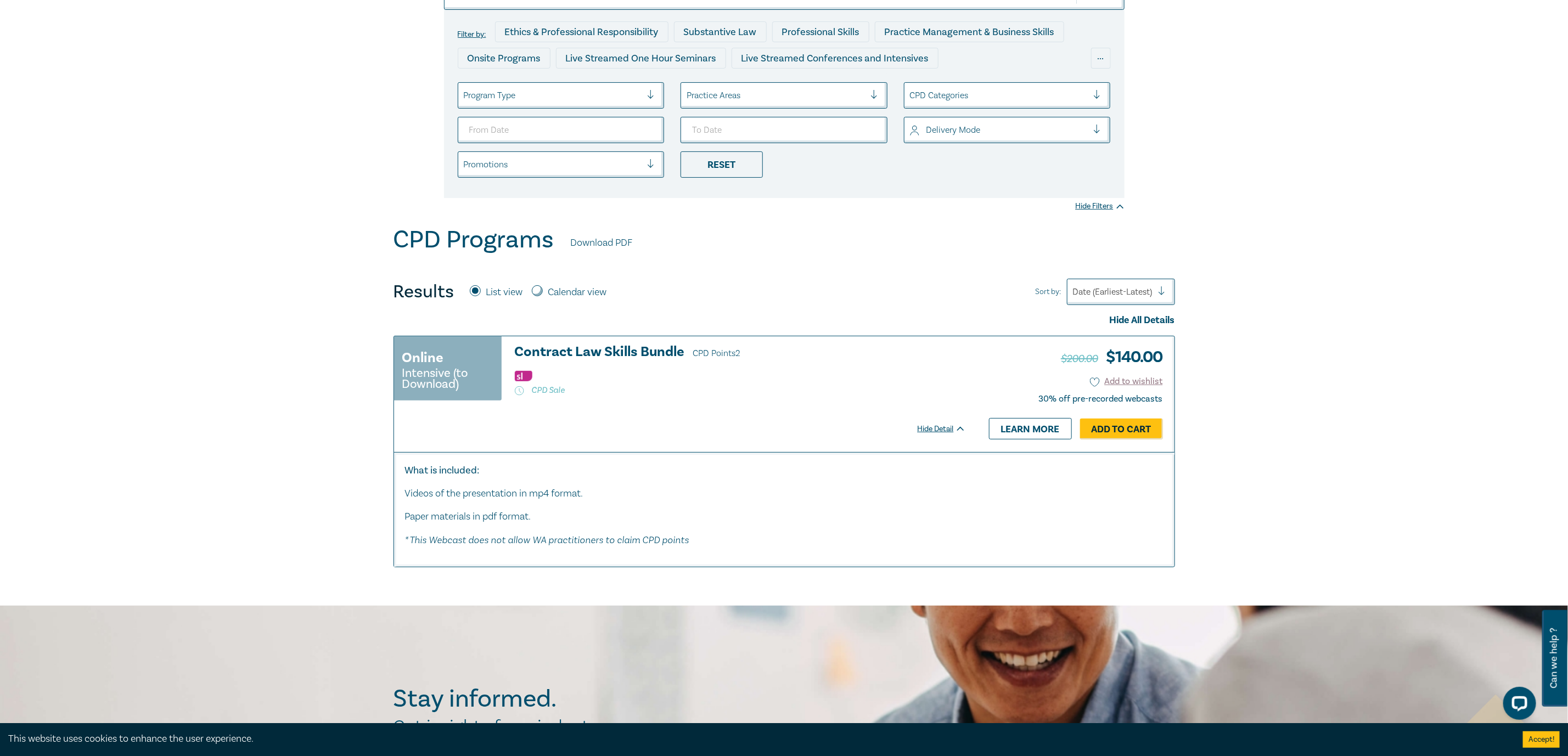
click at [619, 345] on h3 "Contract Law Skills Bundle CPD Points 2" at bounding box center [740, 352] width 451 height 16
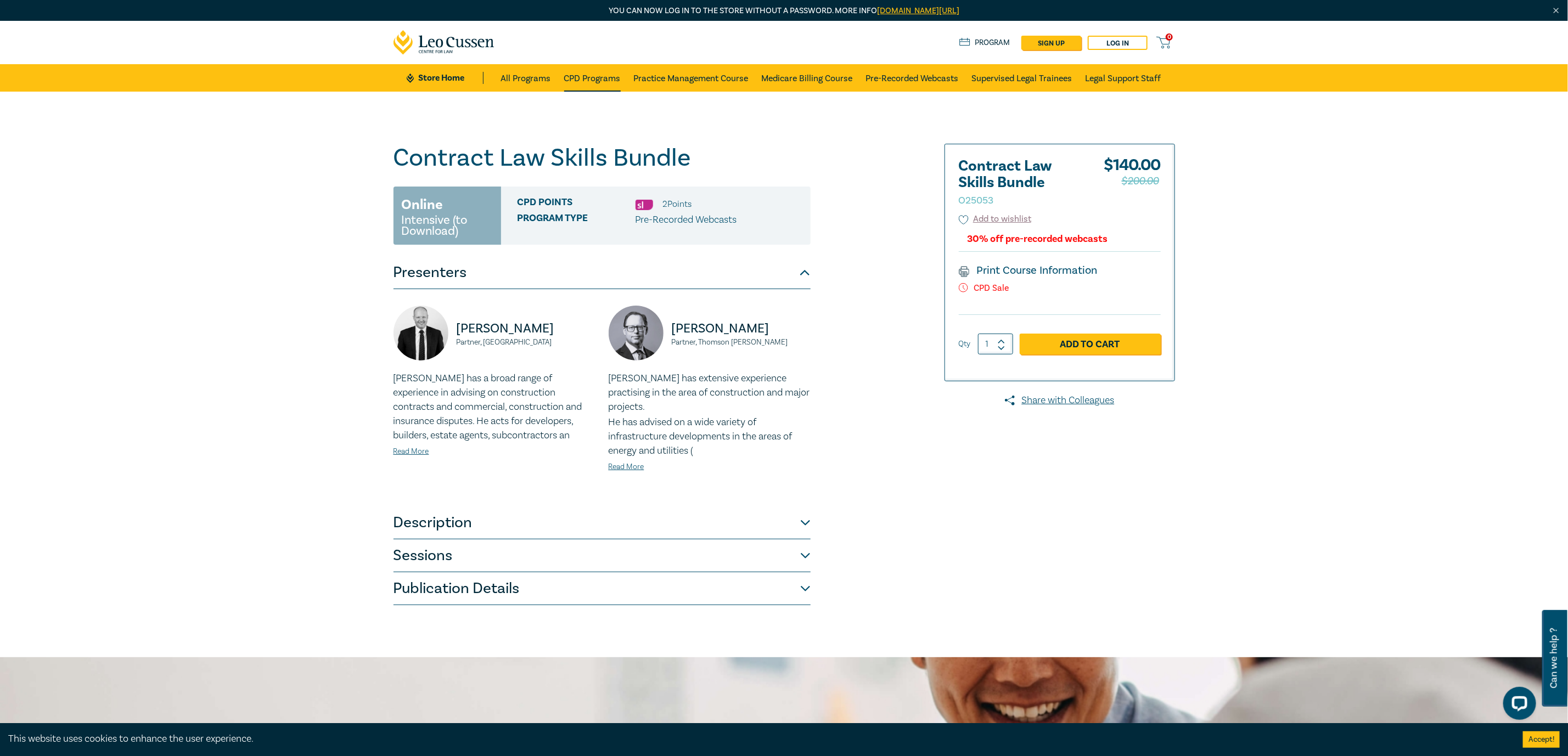
click at [600, 84] on link "CPD Programs" at bounding box center [592, 77] width 57 height 27
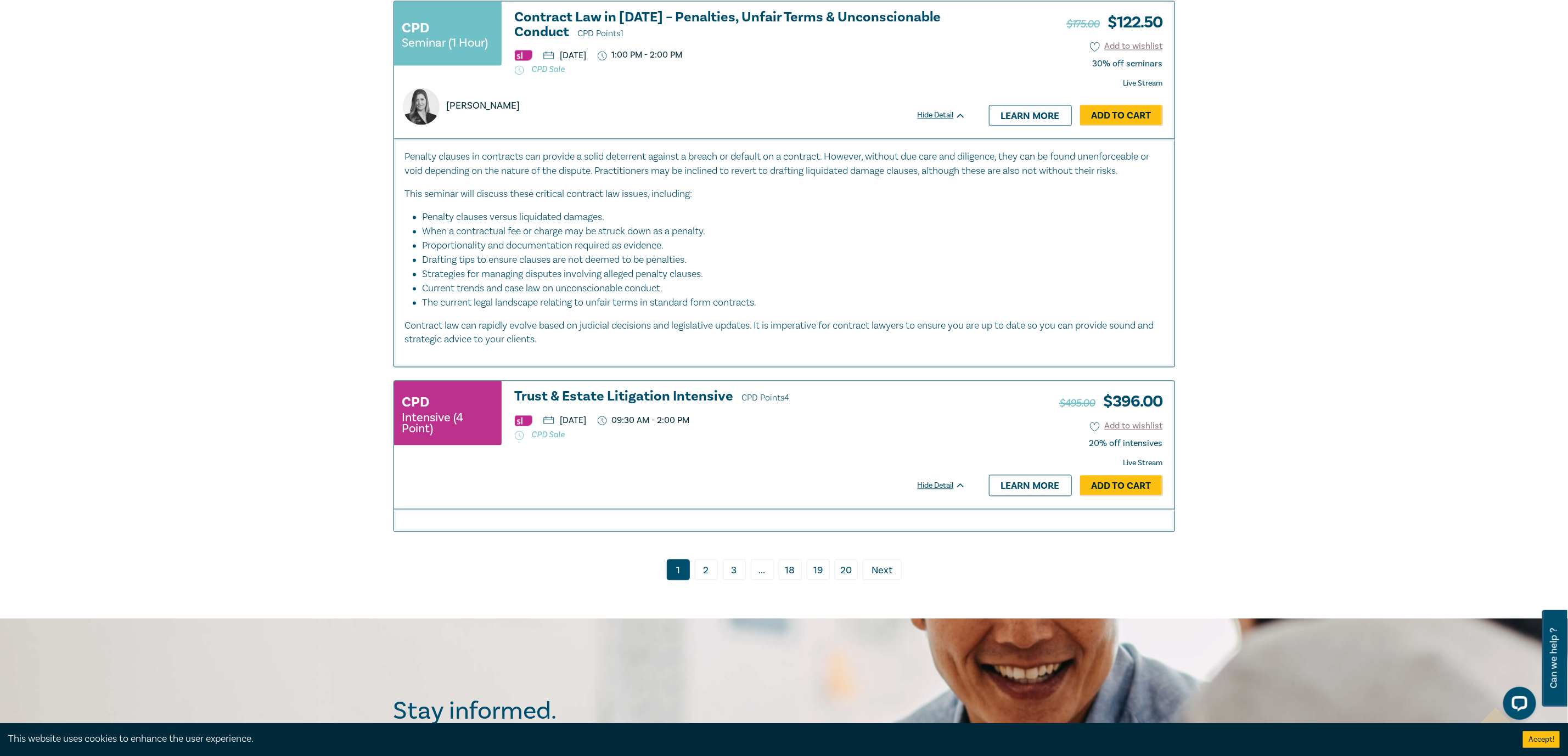
scroll to position [4592, 0]
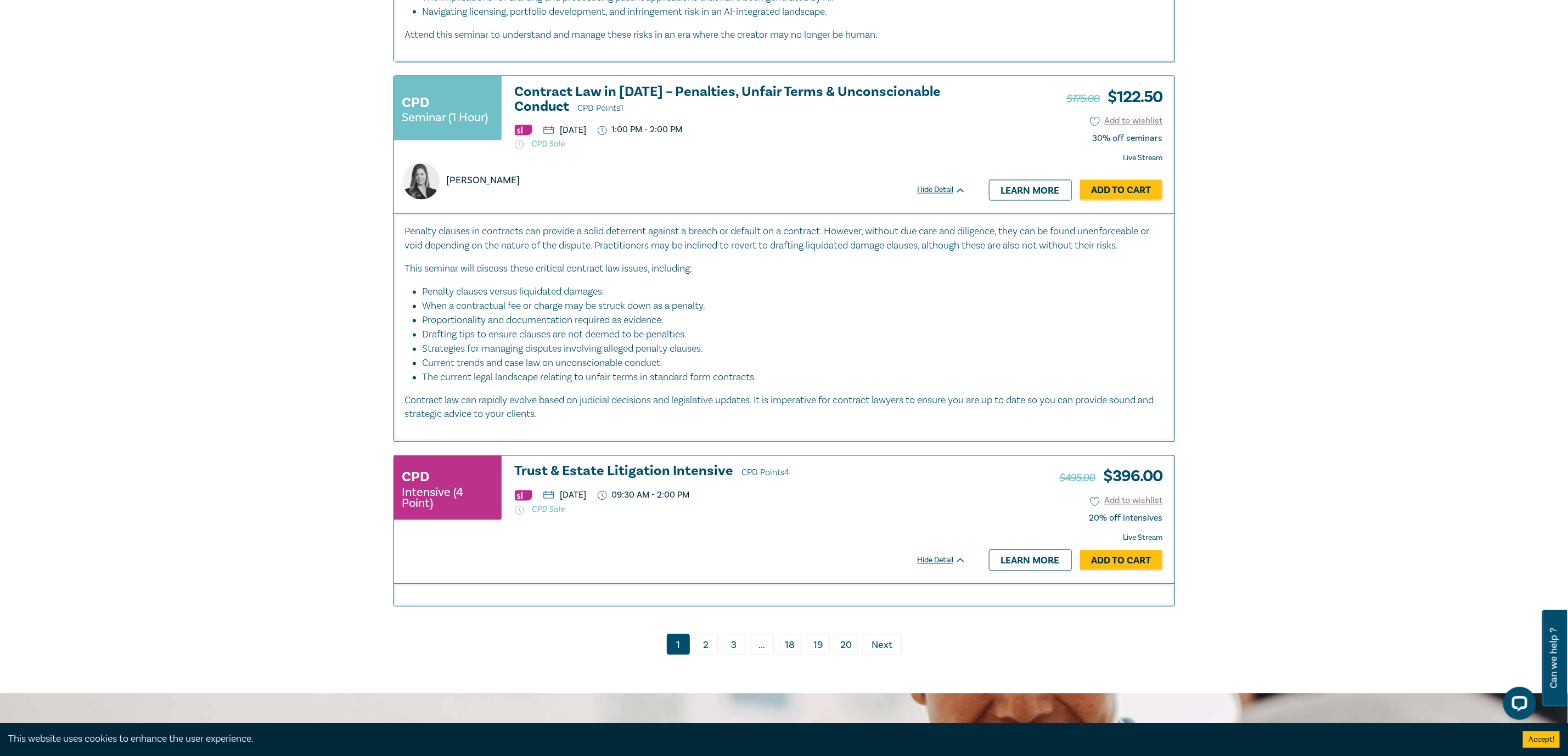
click at [849, 649] on link "20" at bounding box center [846, 645] width 23 height 21
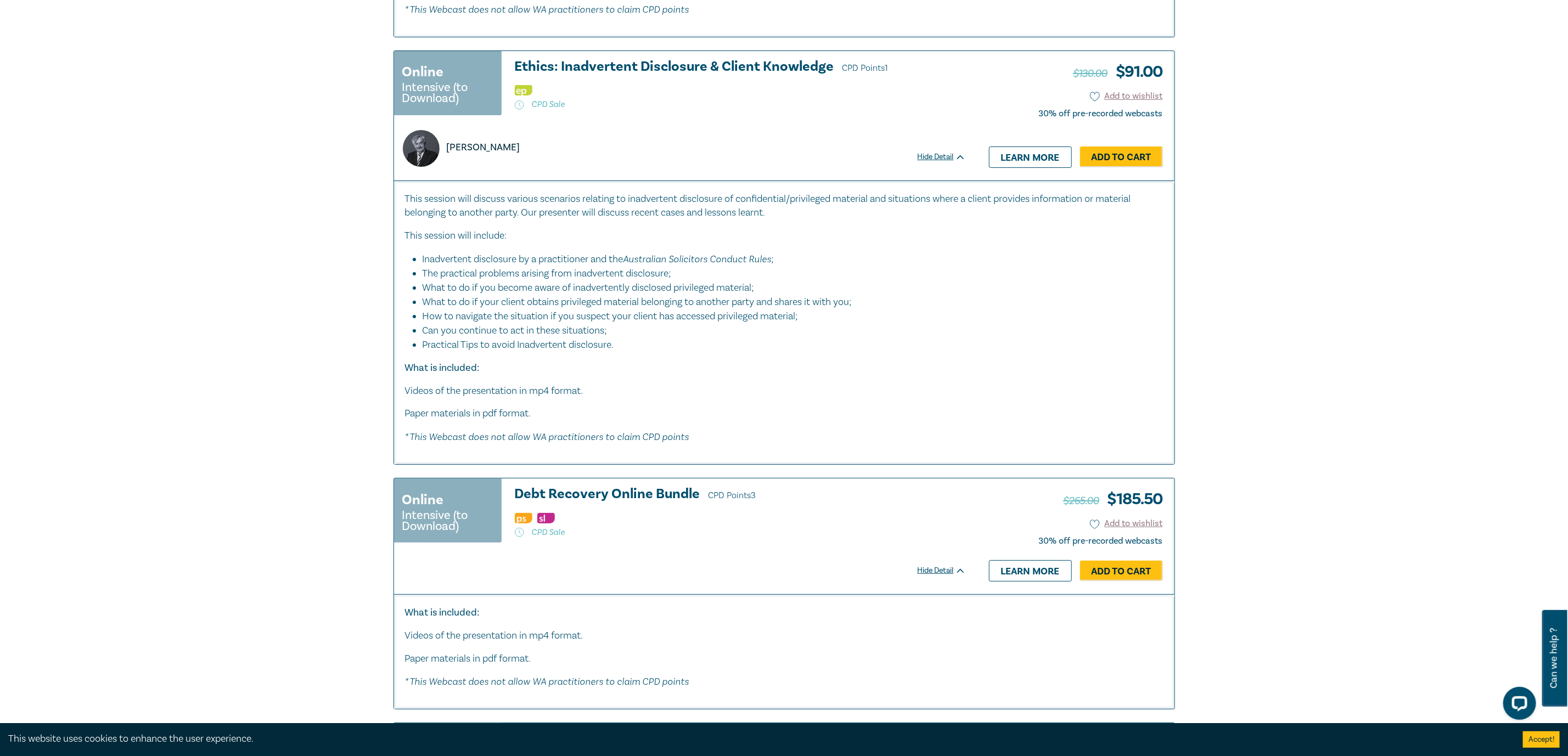
scroll to position [3133, 0]
